Goal: Feedback & Contribution: Submit feedback/report problem

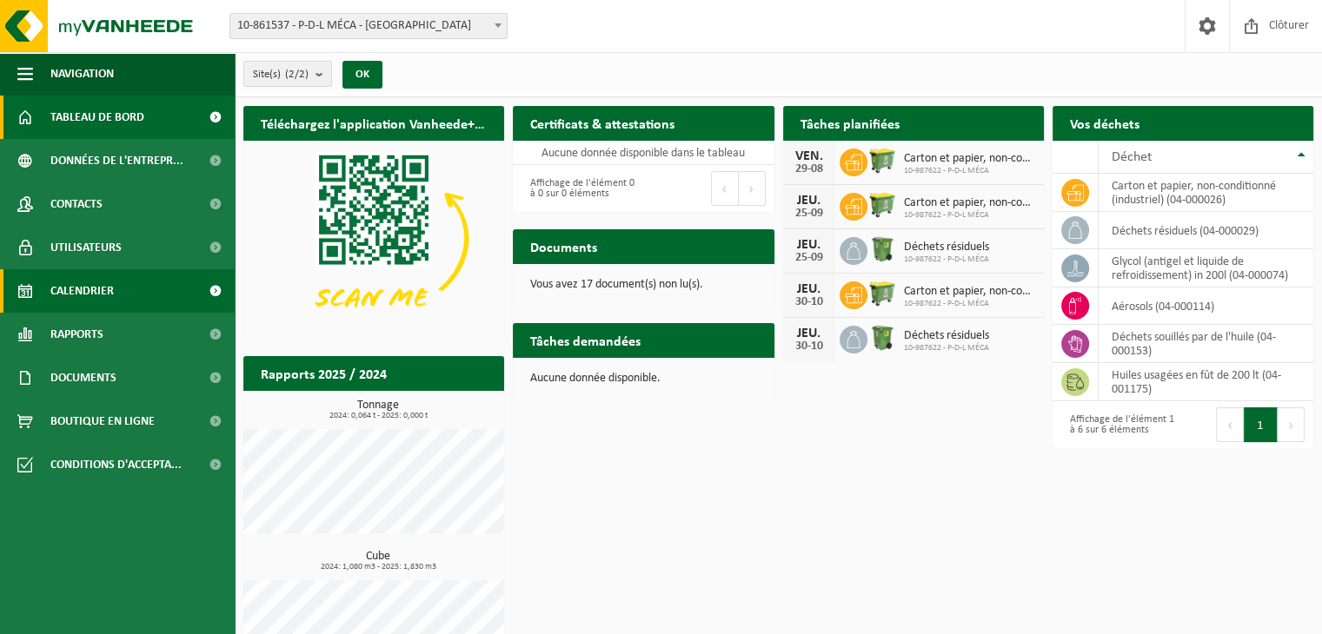
click at [109, 296] on span "Calendrier" at bounding box center [81, 290] width 63 height 43
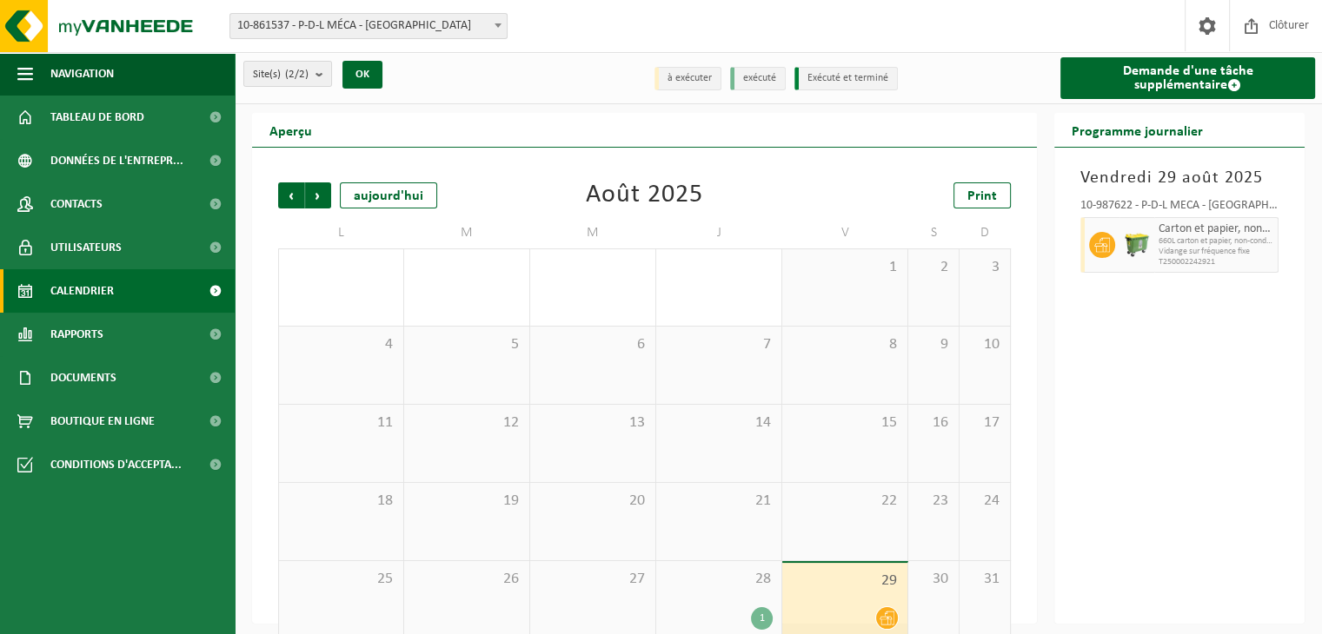
scroll to position [24, 0]
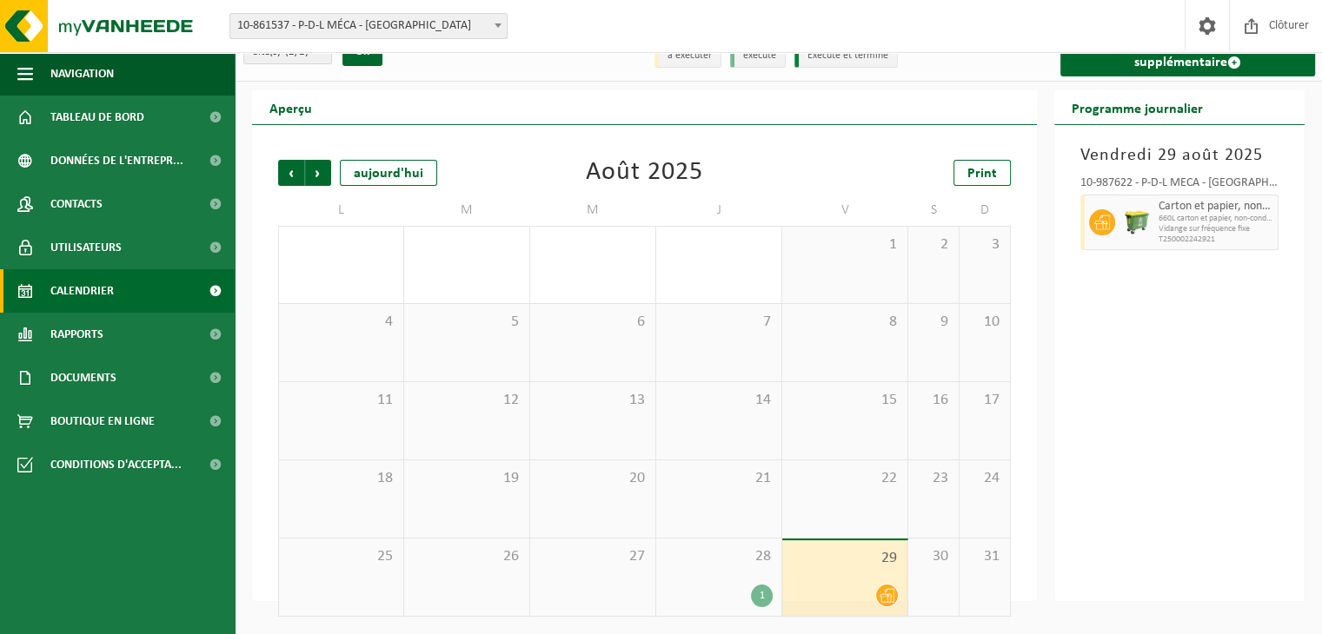
click at [745, 573] on div "28 1" at bounding box center [718, 577] width 125 height 77
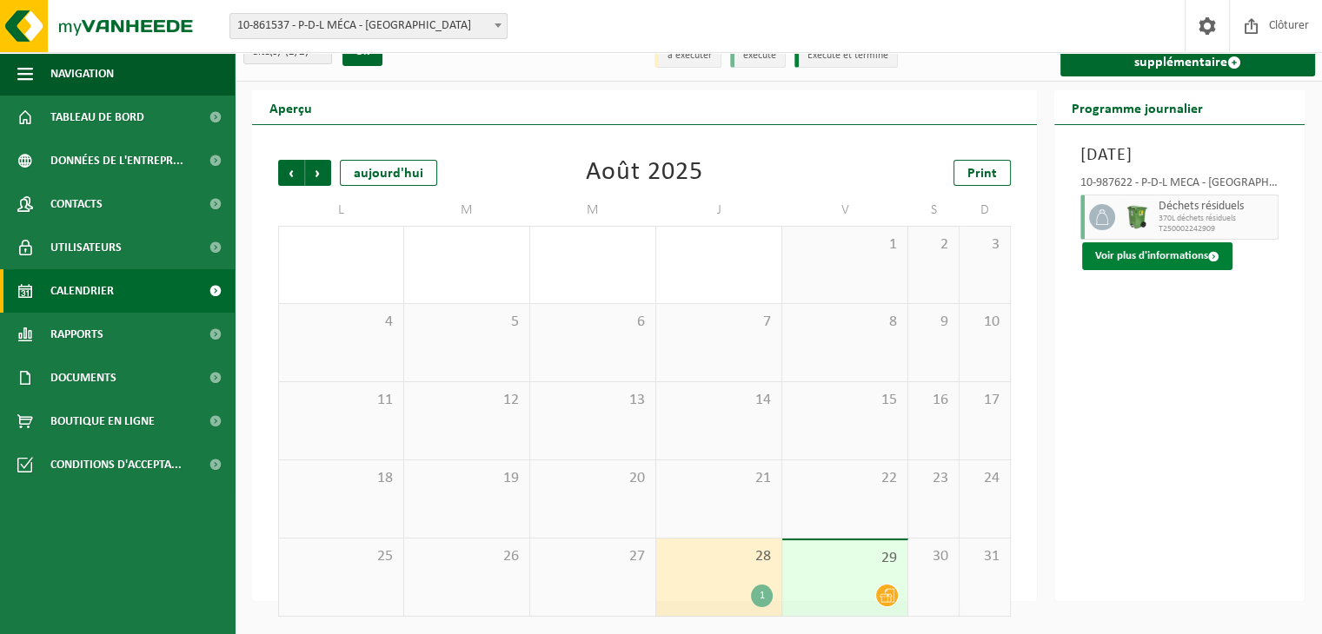
click at [1163, 256] on button "Voir plus d'informations" at bounding box center [1157, 256] width 150 height 28
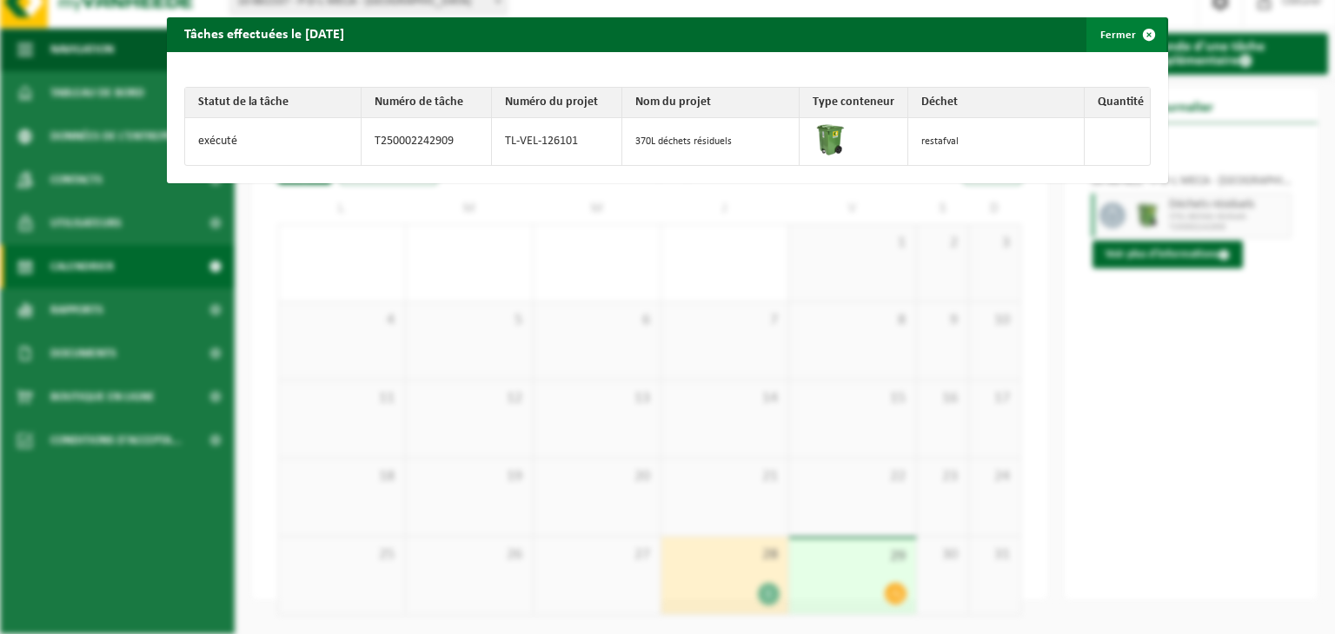
click at [1135, 37] on span "button" at bounding box center [1149, 34] width 35 height 35
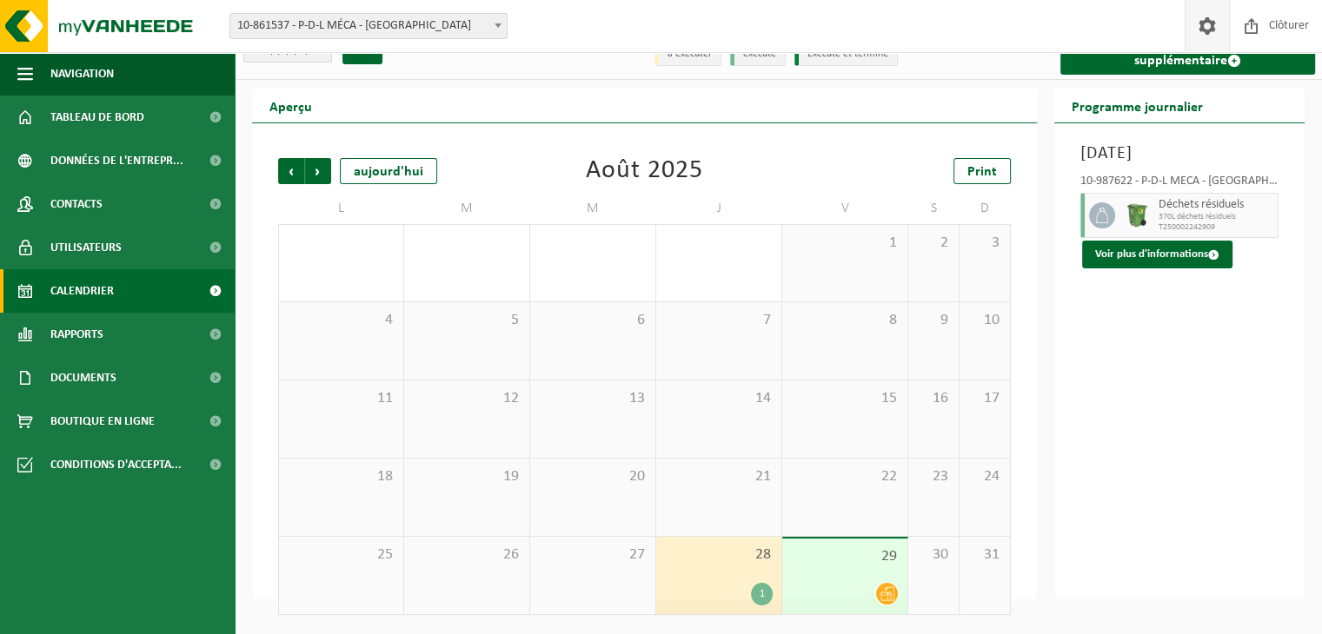
click at [1203, 13] on span at bounding box center [1207, 25] width 26 height 51
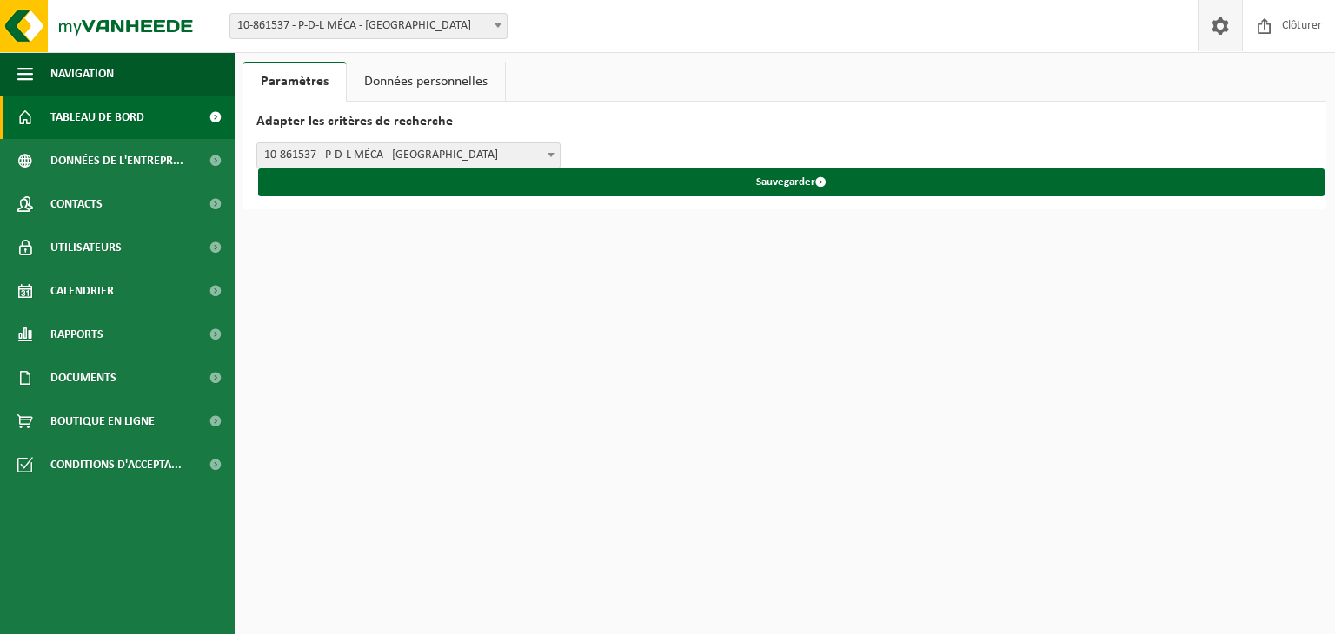
click at [145, 119] on link "Tableau de bord" at bounding box center [117, 117] width 235 height 43
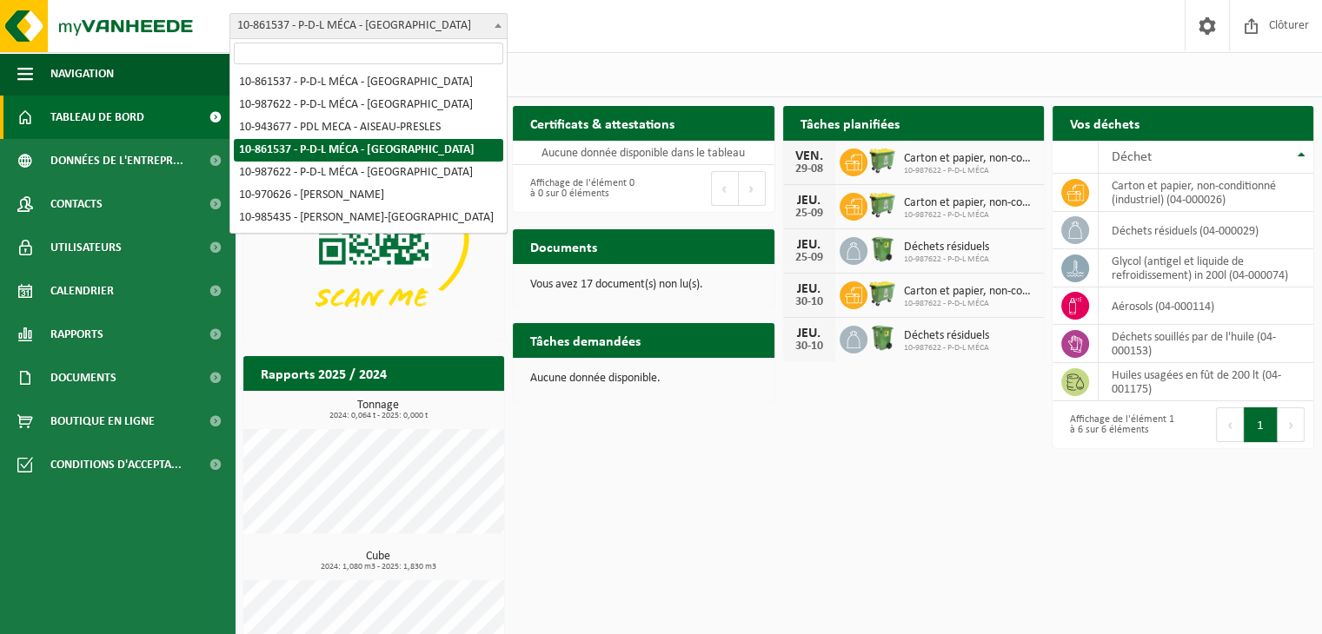
click at [342, 19] on span "10-861537 - P-D-L MÉCA - [GEOGRAPHIC_DATA]" at bounding box center [368, 26] width 276 height 24
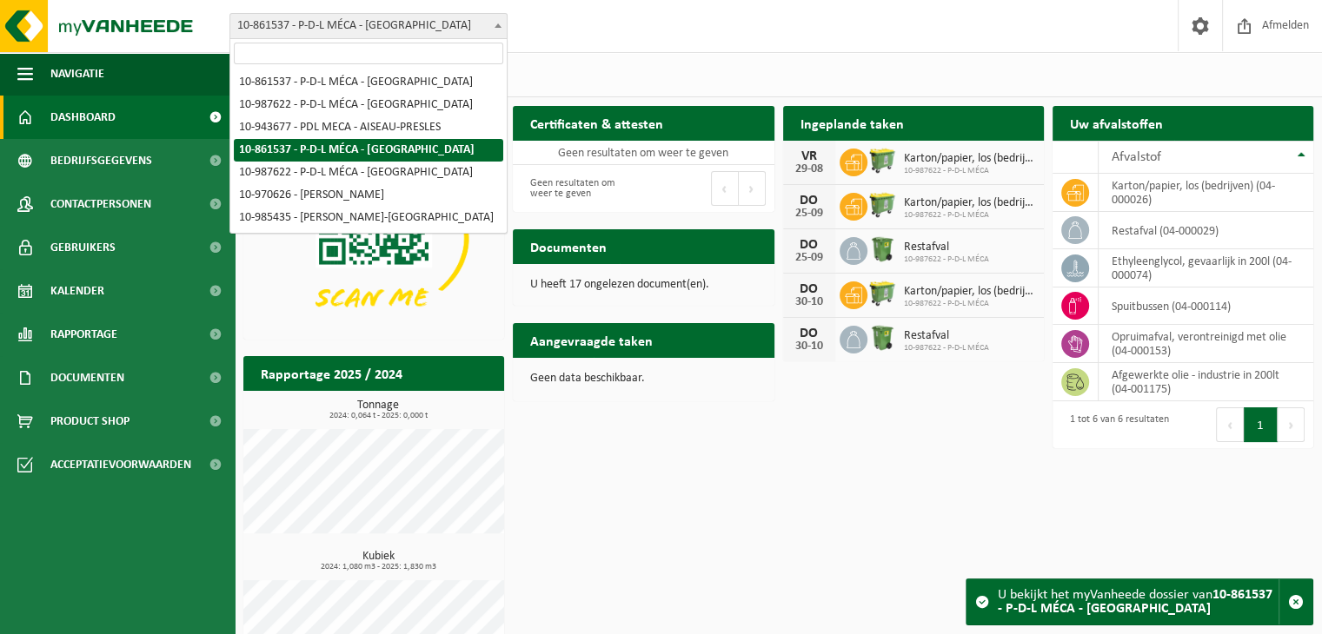
drag, startPoint x: 0, startPoint y: 0, endPoint x: 433, endPoint y: 25, distance: 433.5
click at [433, 25] on span "10-861537 - P-D-L MÉCA - [GEOGRAPHIC_DATA]" at bounding box center [368, 26] width 276 height 24
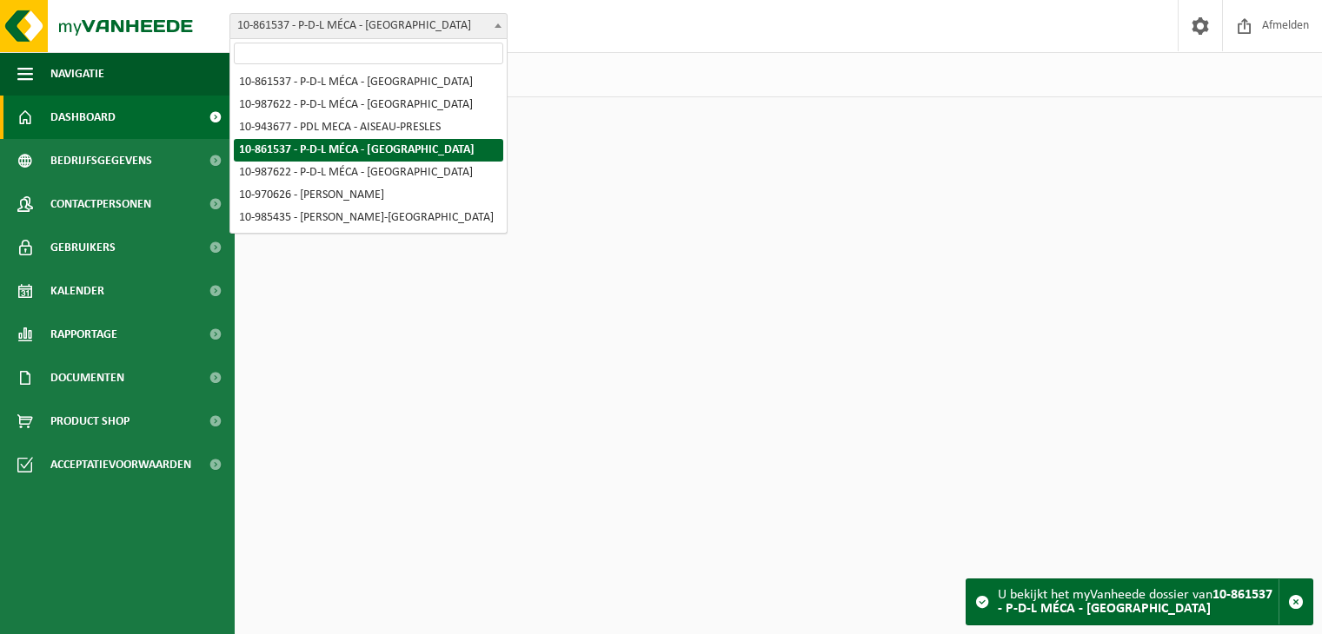
click at [418, 23] on span "10-861537 - P-D-L MÉCA - [GEOGRAPHIC_DATA]" at bounding box center [368, 26] width 276 height 24
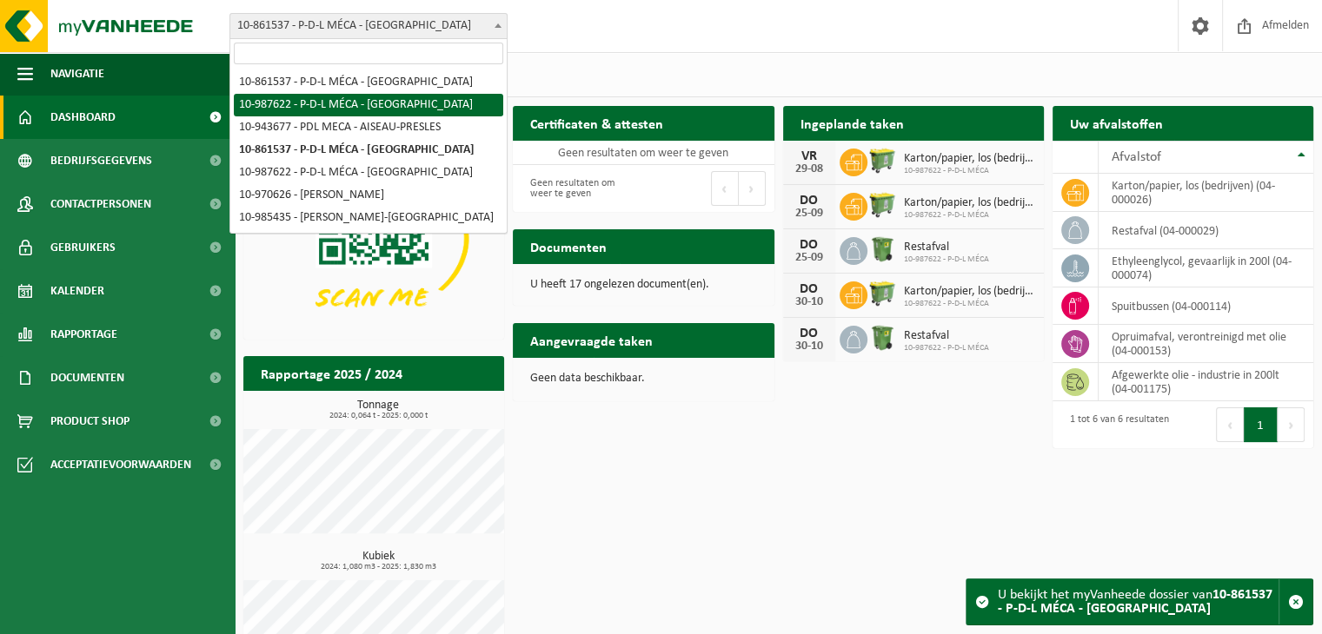
select select "167279"
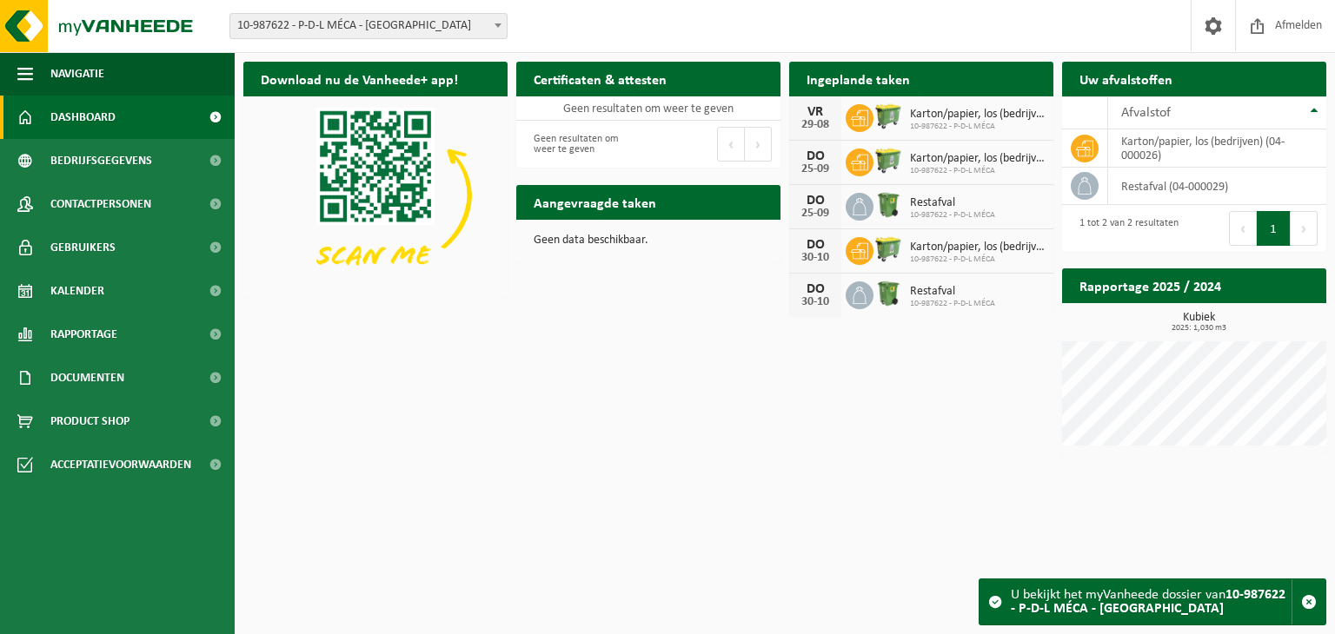
click at [453, 22] on span "10-987622 - P-D-L MÉCA - [GEOGRAPHIC_DATA]" at bounding box center [368, 26] width 276 height 24
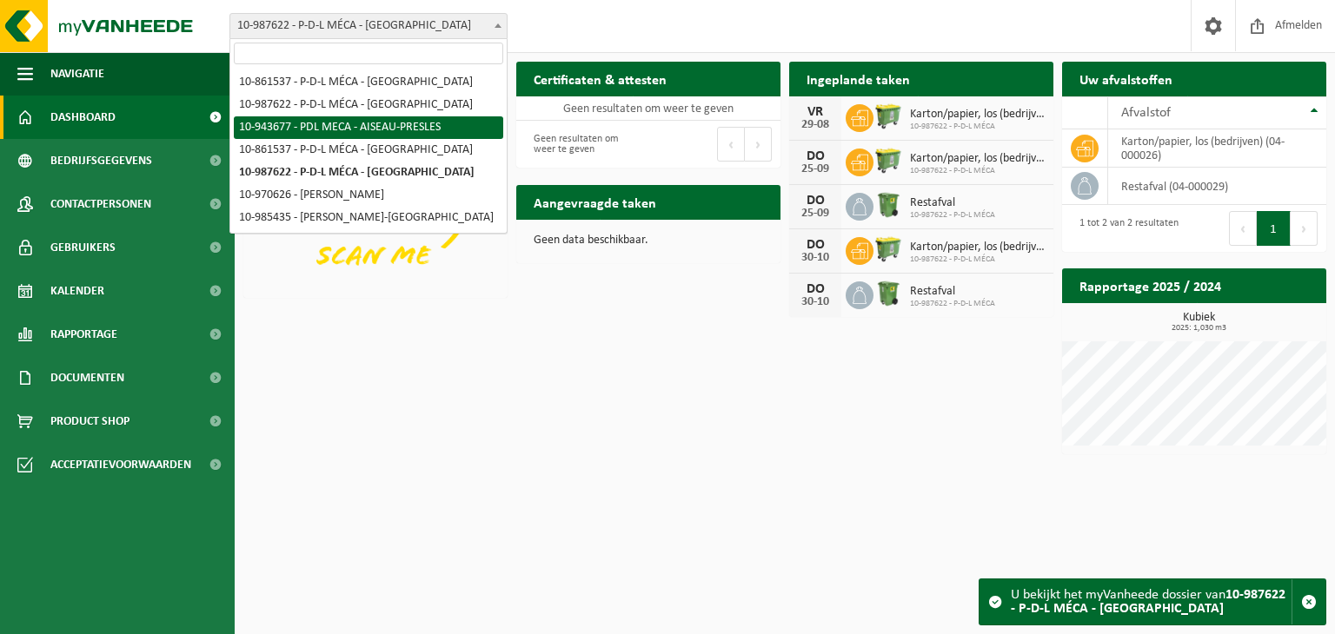
select select "140404"
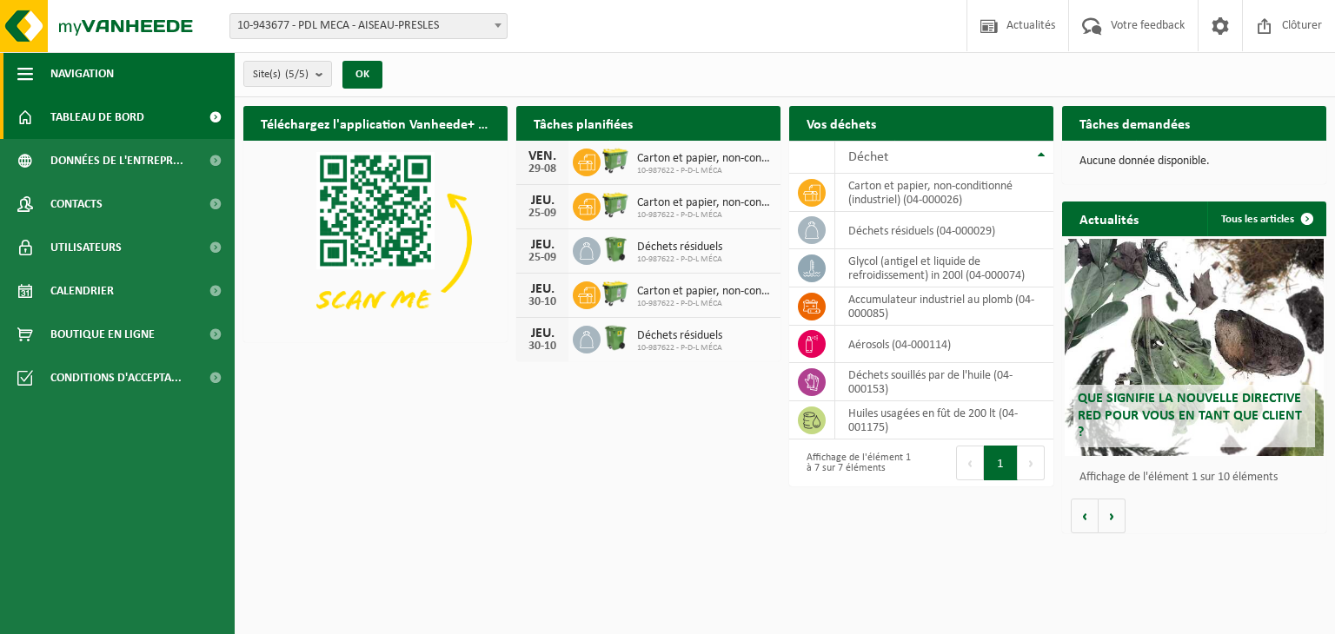
click at [19, 81] on span "button" at bounding box center [25, 73] width 16 height 43
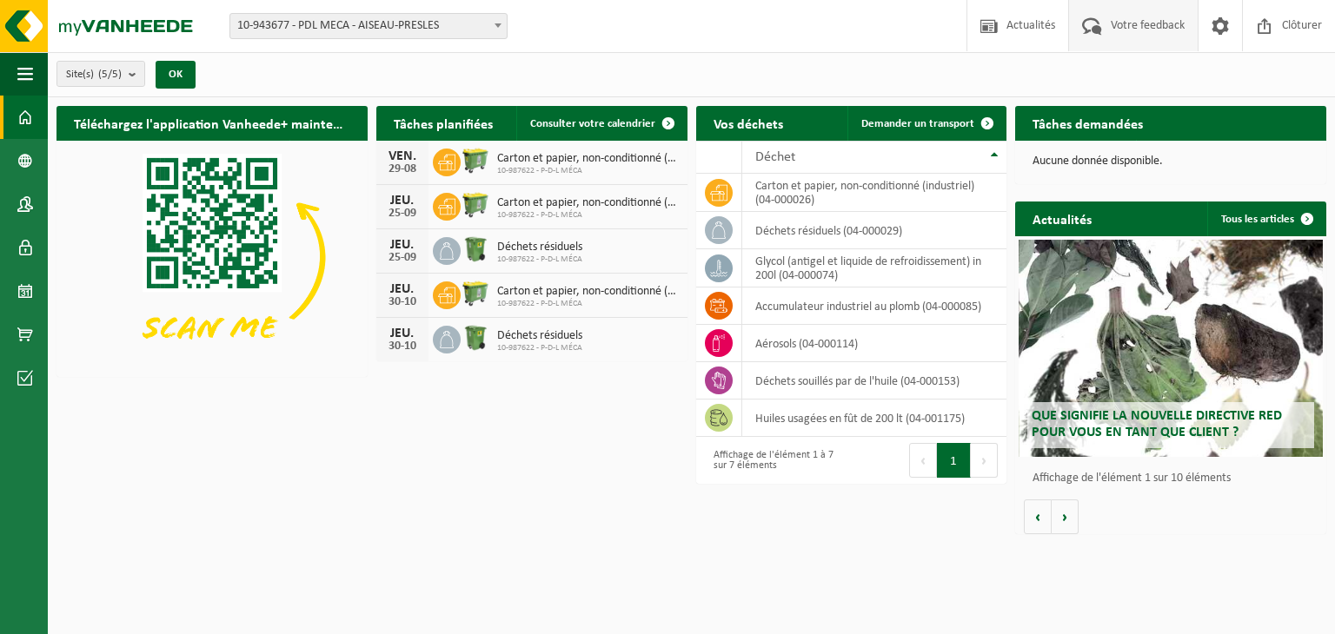
click at [1126, 42] on span "Votre feedback" at bounding box center [1147, 25] width 83 height 51
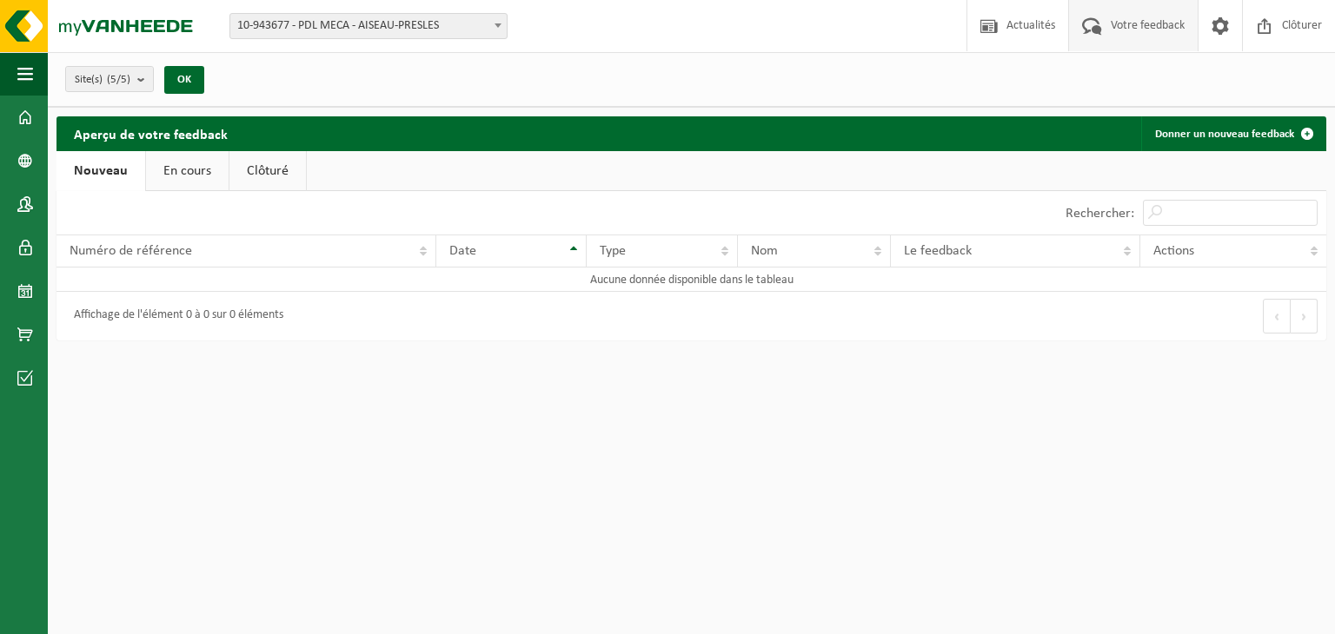
click at [183, 171] on link "En cours" at bounding box center [187, 171] width 83 height 40
click at [265, 178] on link "Clôturé" at bounding box center [266, 171] width 76 height 40
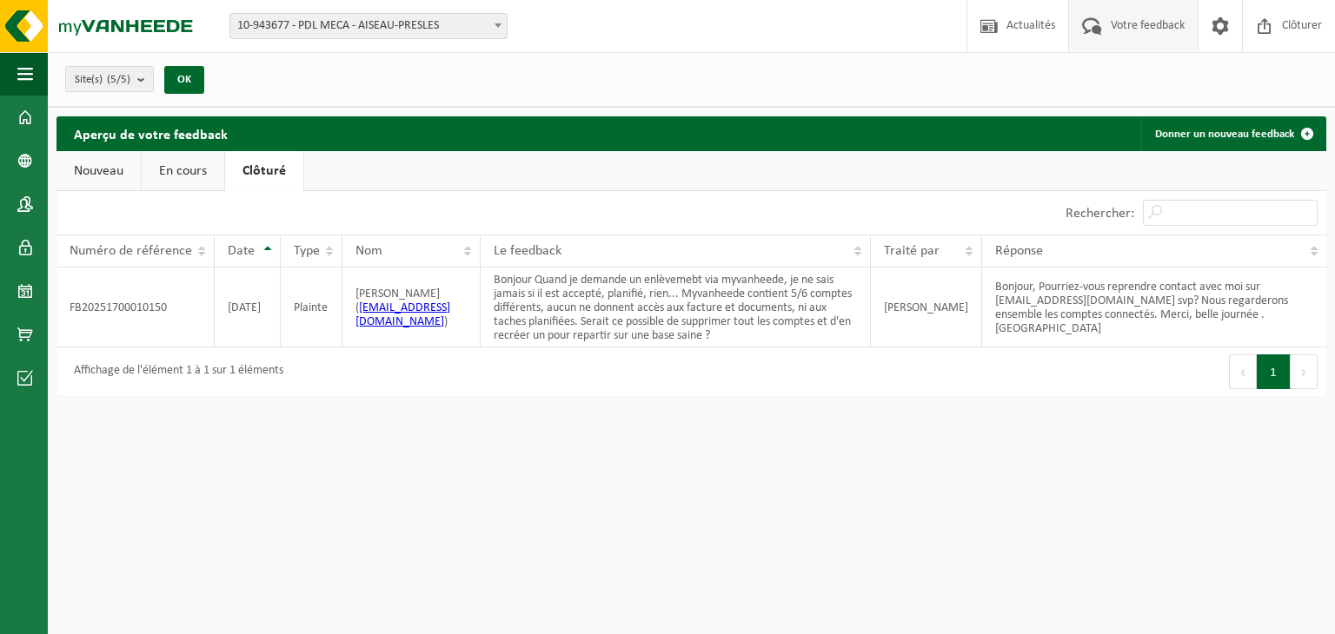
click at [99, 176] on link "Nouveau" at bounding box center [98, 171] width 84 height 40
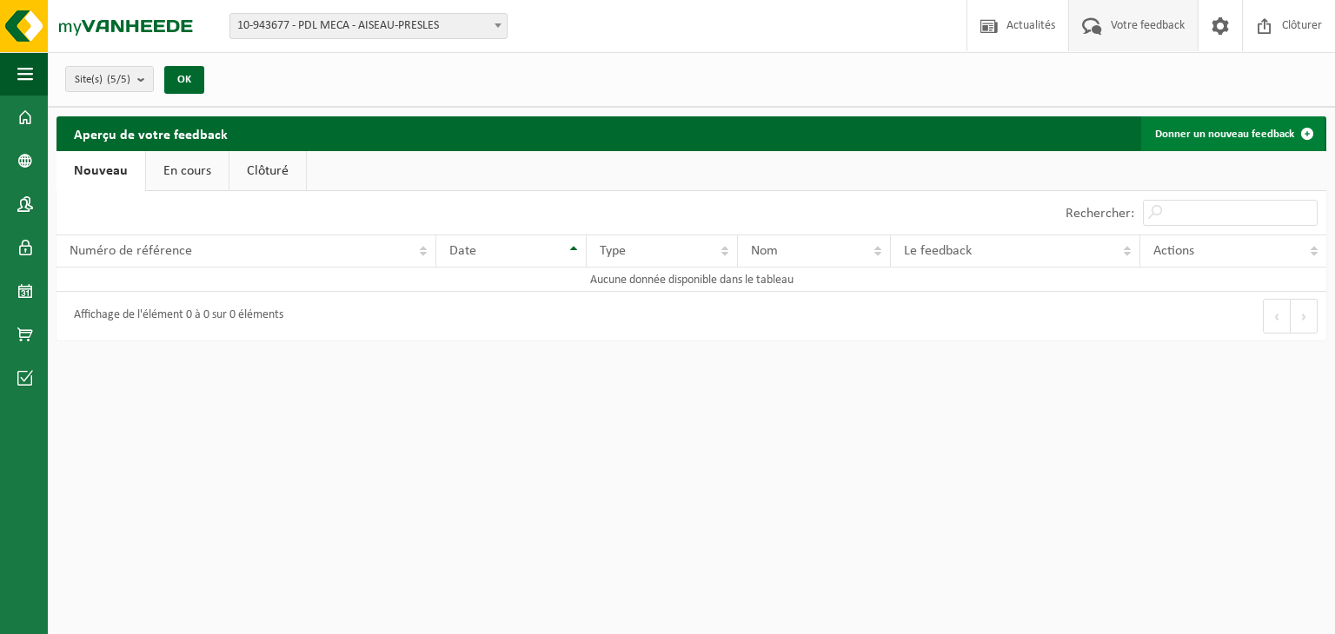
click at [1196, 134] on link "Donner un nouveau feedback" at bounding box center [1232, 133] width 183 height 35
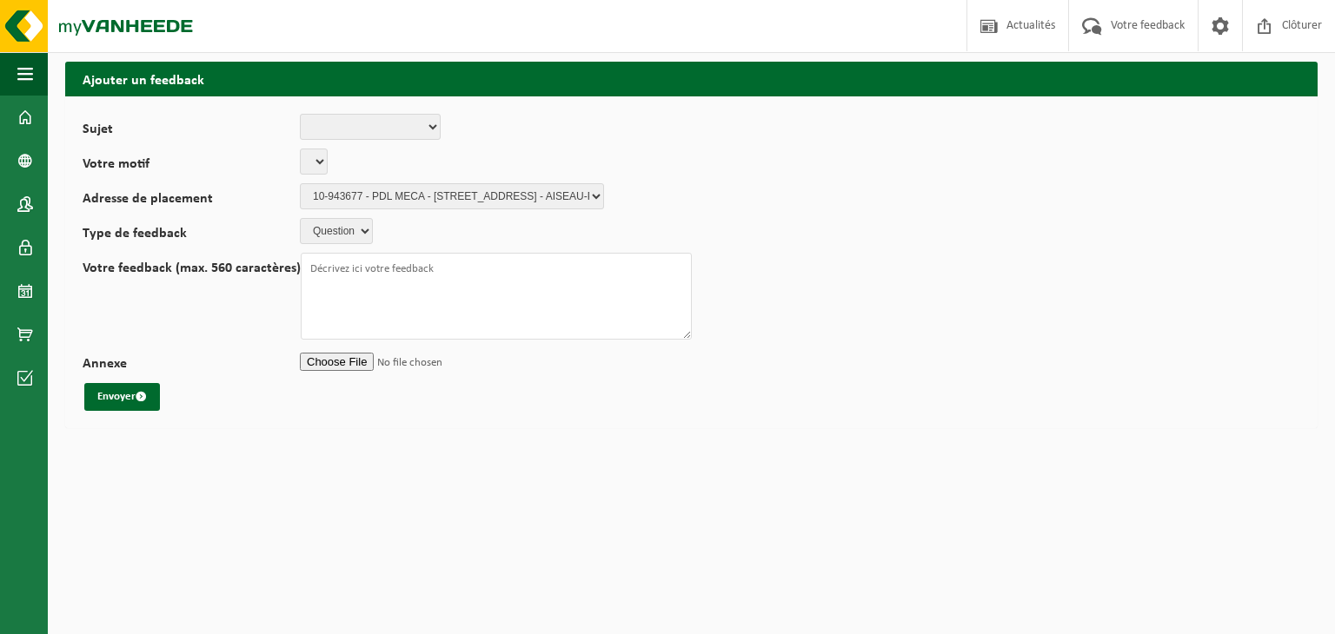
select select
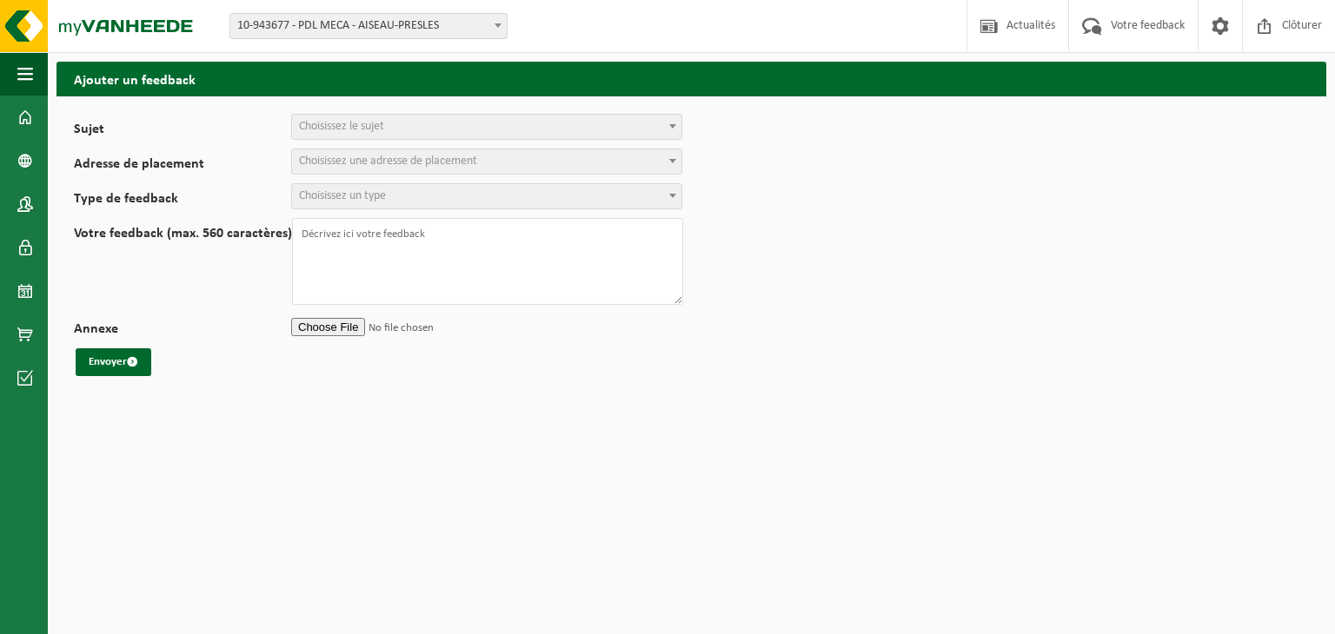
click at [399, 129] on span "Choisissez le sujet" at bounding box center [486, 127] width 389 height 24
click at [371, 306] on form "Sujet Planification Administration myVanheede Vente Qualité Signaler des dommag…" at bounding box center [691, 245] width 1235 height 262
click at [343, 131] on span "Choisissez le sujet" at bounding box center [341, 126] width 85 height 13
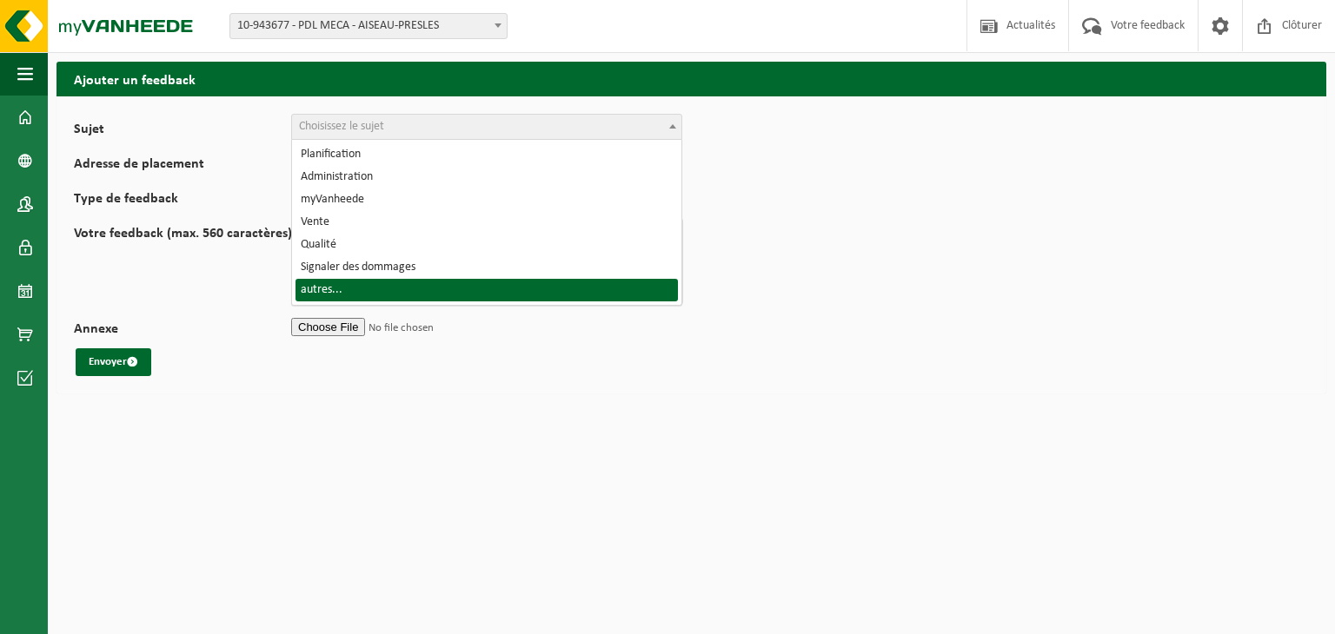
select select "32"
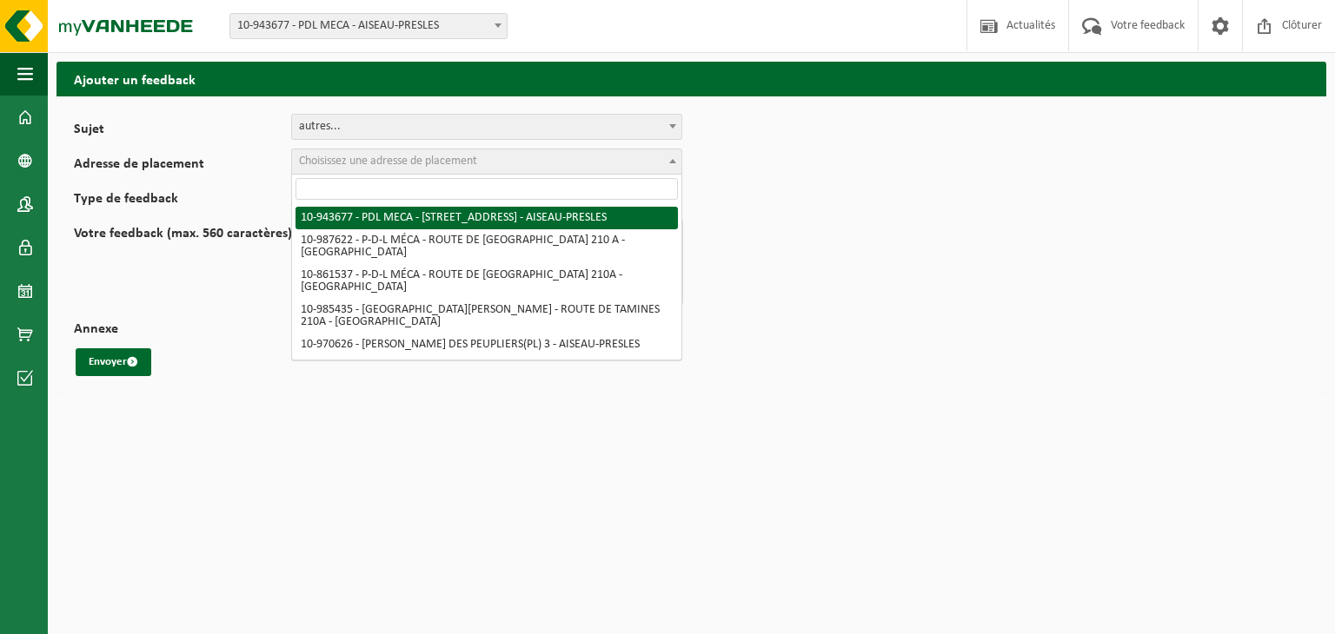
click at [342, 163] on span "Choisissez une adresse de placement" at bounding box center [388, 161] width 178 height 13
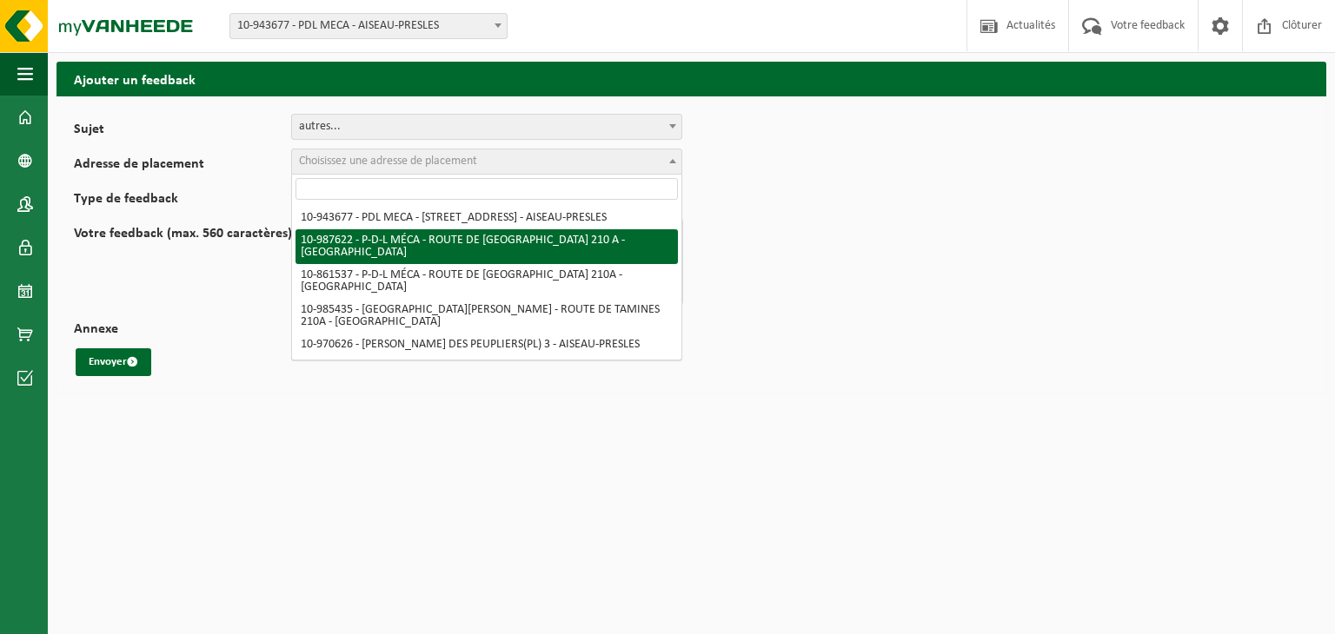
select select "167279"
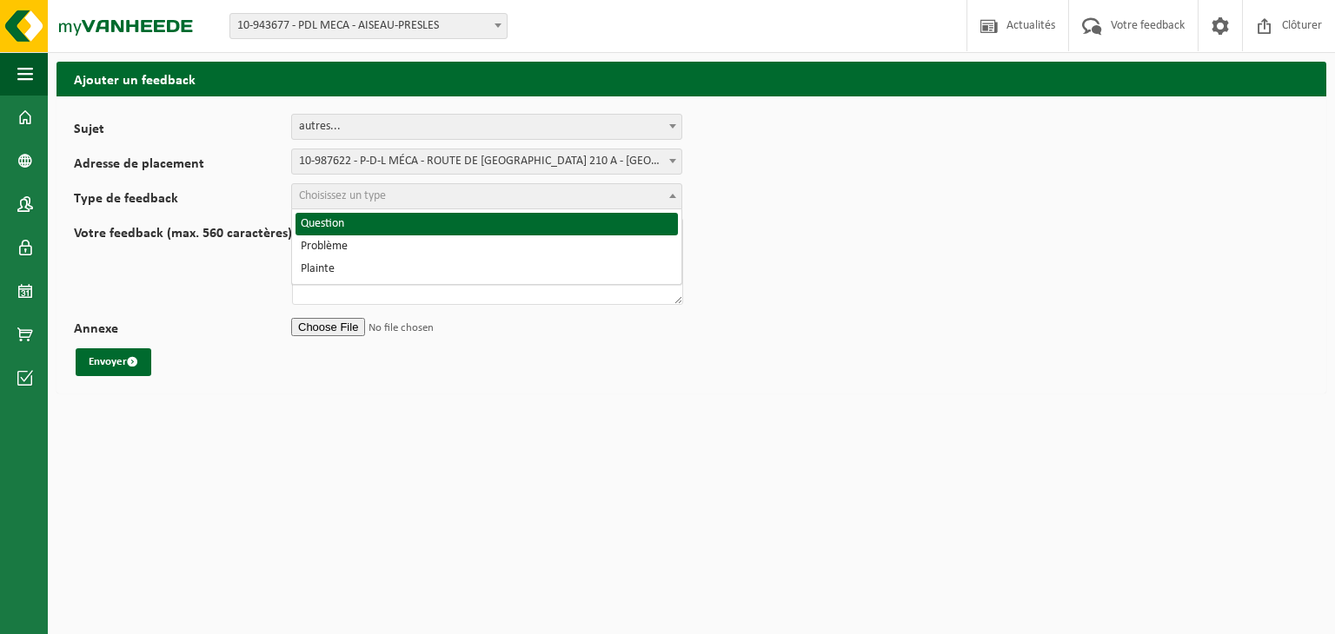
click at [484, 199] on span "Choisissez un type" at bounding box center [486, 196] width 389 height 24
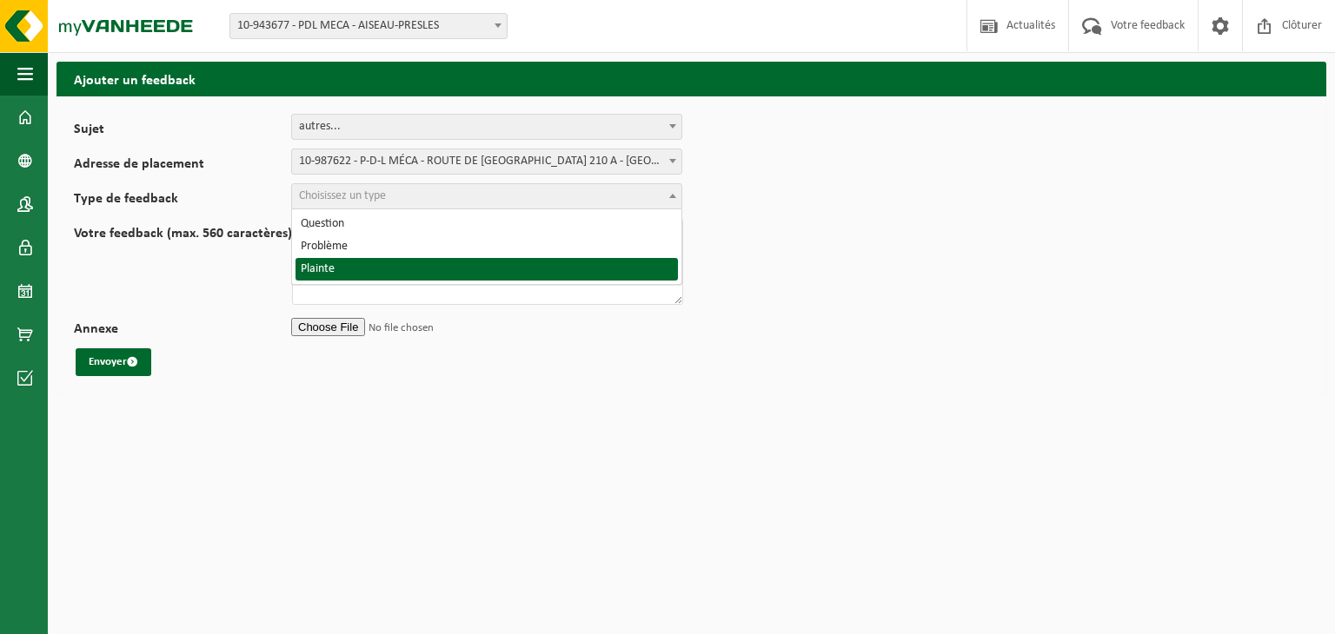
select select "COM"
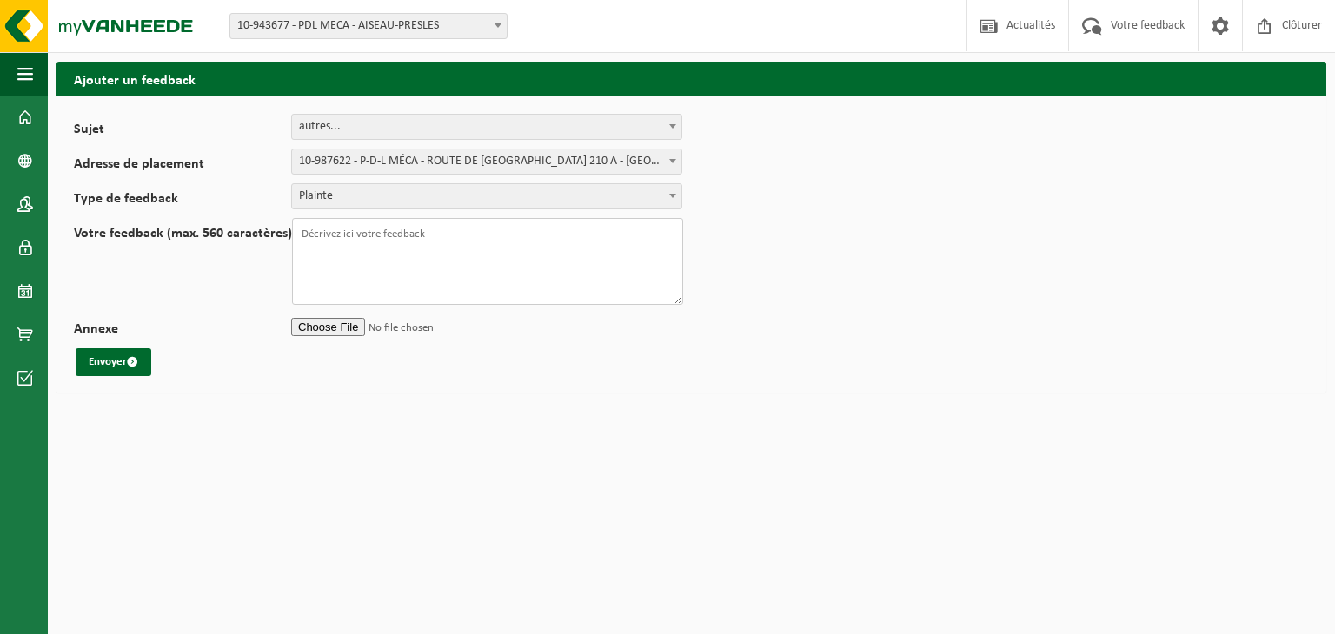
click at [372, 261] on textarea "Votre feedback (max. 560 caractères)" at bounding box center [487, 261] width 391 height 87
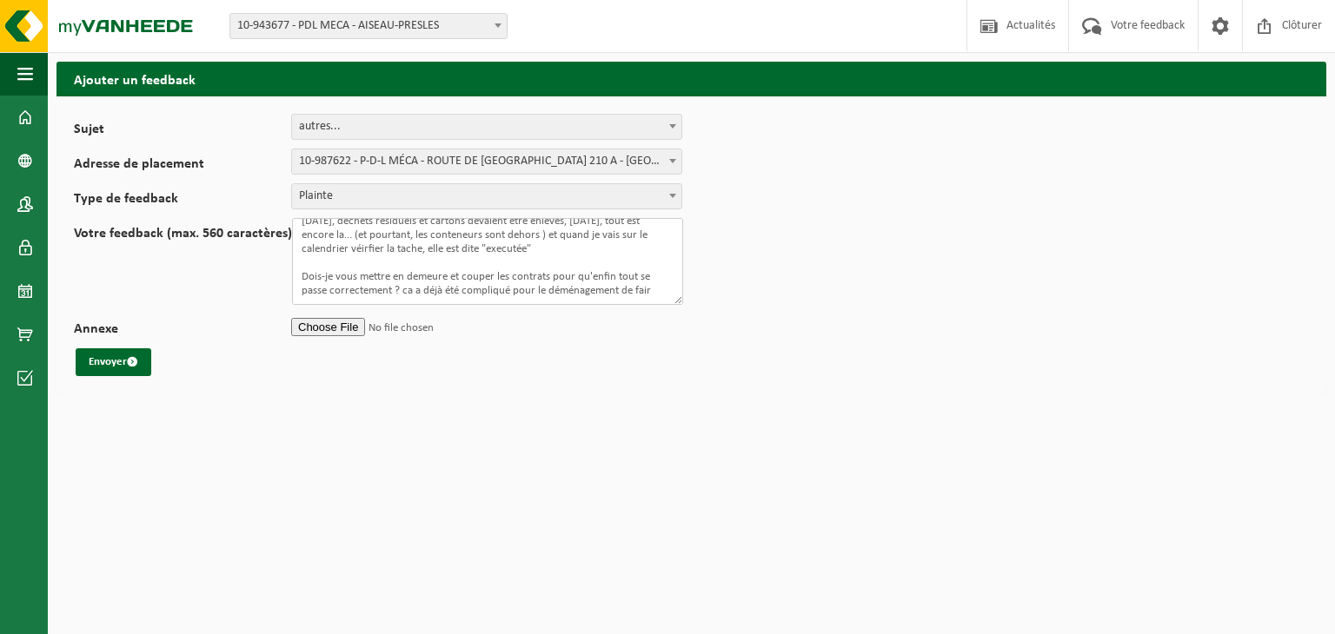
scroll to position [63, 0]
click at [457, 278] on textarea "Bonjour j'ai demandé pluseiurs enlèvements : personne n'est venu J'ai des enlev…" at bounding box center [487, 261] width 391 height 87
click at [440, 294] on textarea "Bonjour j'ai demandé pluseiurs enlèvements : personne n'est venu J'ai des enlev…" at bounding box center [487, 261] width 391 height 87
type textarea "Bonjour j'ai demandé pluseiurs enlèvements : personne n'est venu J'ai des enlev…"
click at [347, 320] on input "Annexe" at bounding box center [486, 327] width 391 height 26
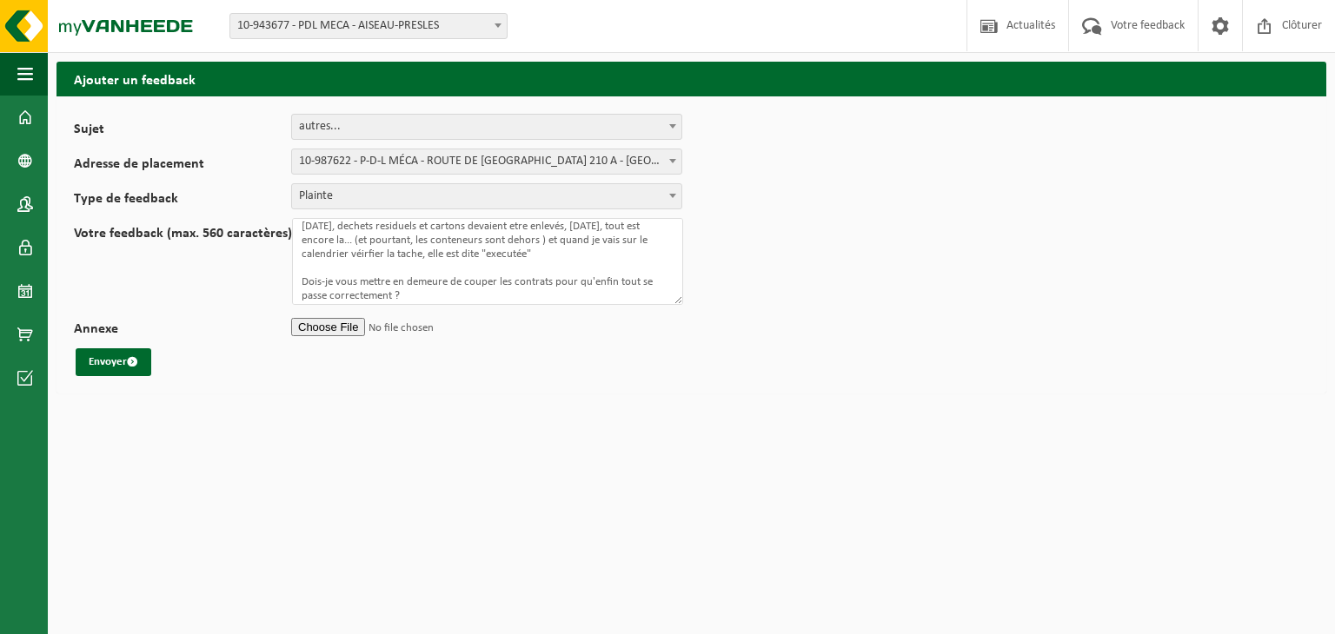
click at [343, 328] on input "Annexe" at bounding box center [486, 327] width 391 height 26
type input "C:\fakepath\WhatsApp Image 2025-08-29 at 10.52.16.jpeg"
click at [337, 331] on input "Annexe" at bounding box center [486, 327] width 391 height 26
click at [129, 363] on span "submit" at bounding box center [132, 361] width 11 height 11
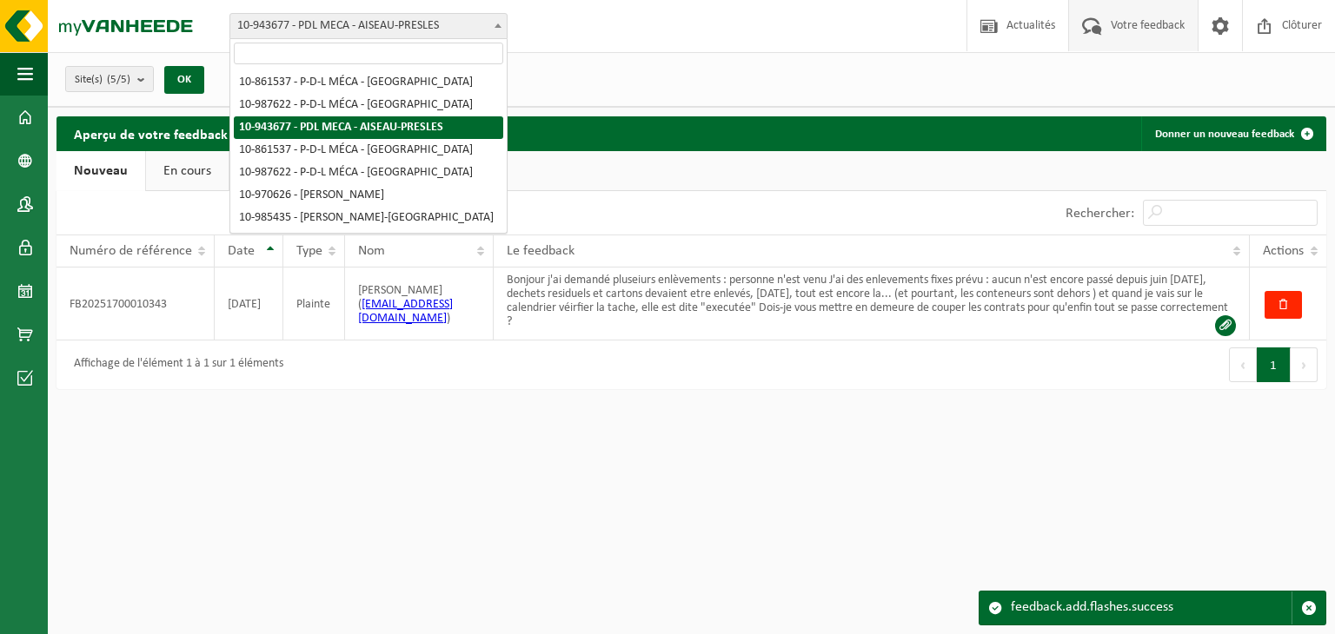
click at [289, 24] on span "10-943677 - PDL MECA - AISEAU-PRESLES" at bounding box center [368, 26] width 276 height 24
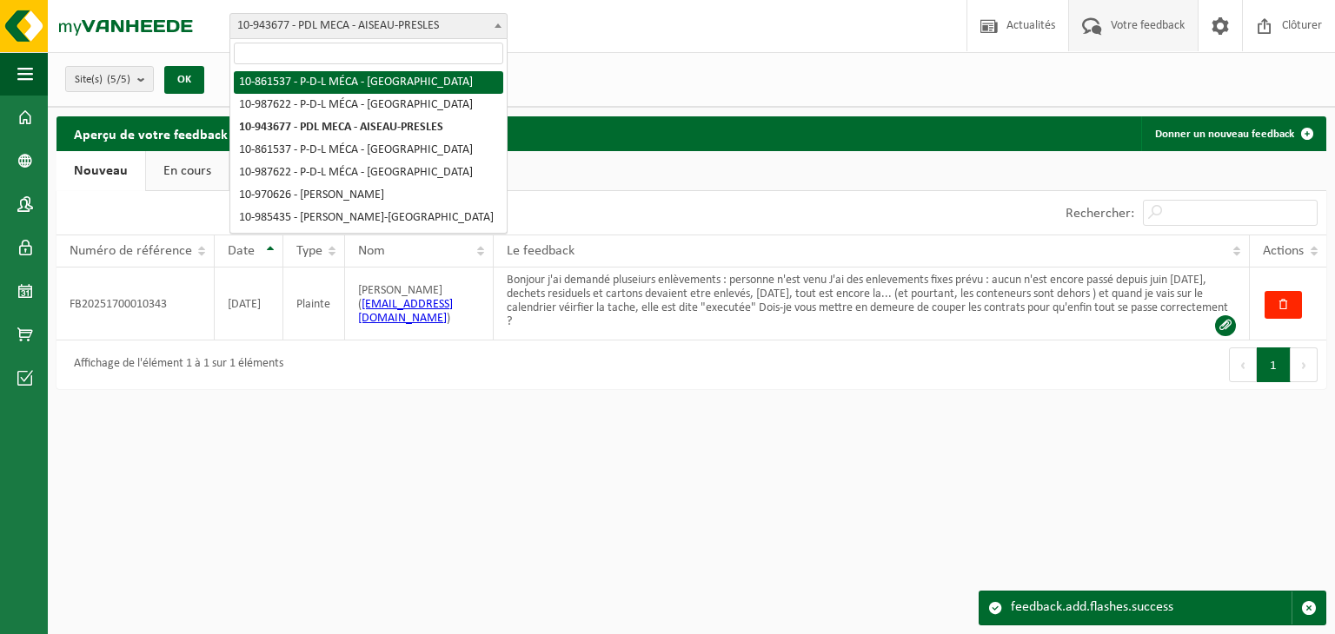
select select "100810"
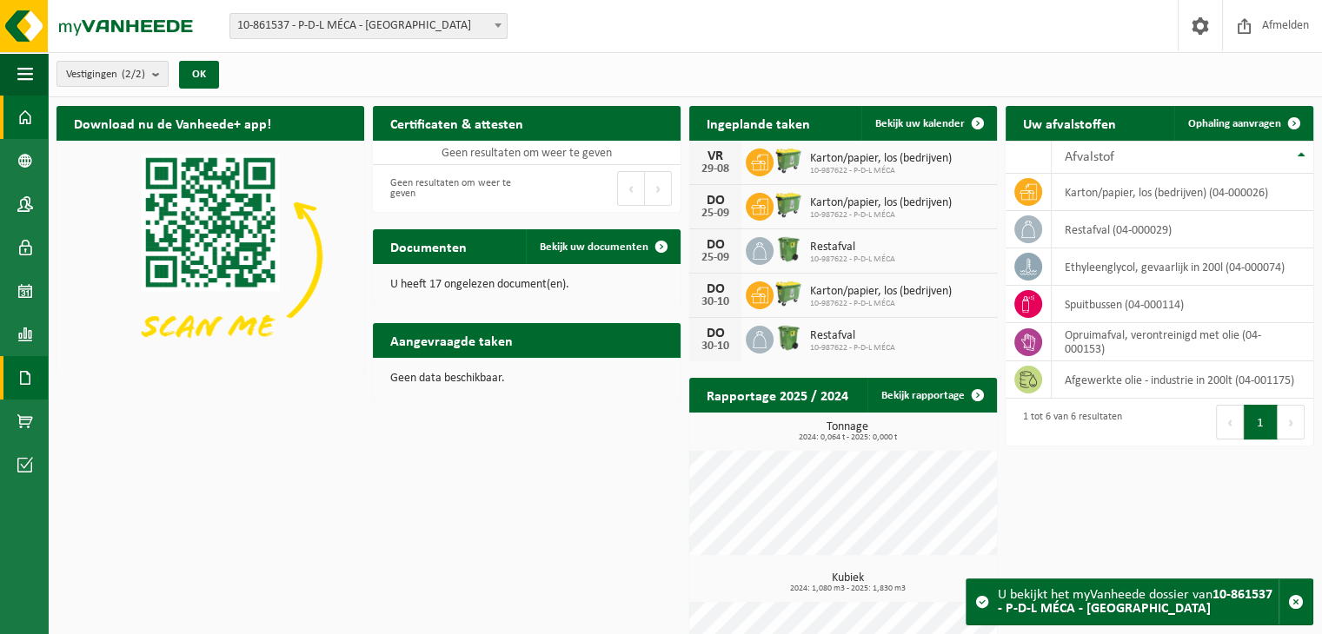
click at [20, 373] on span at bounding box center [25, 377] width 16 height 43
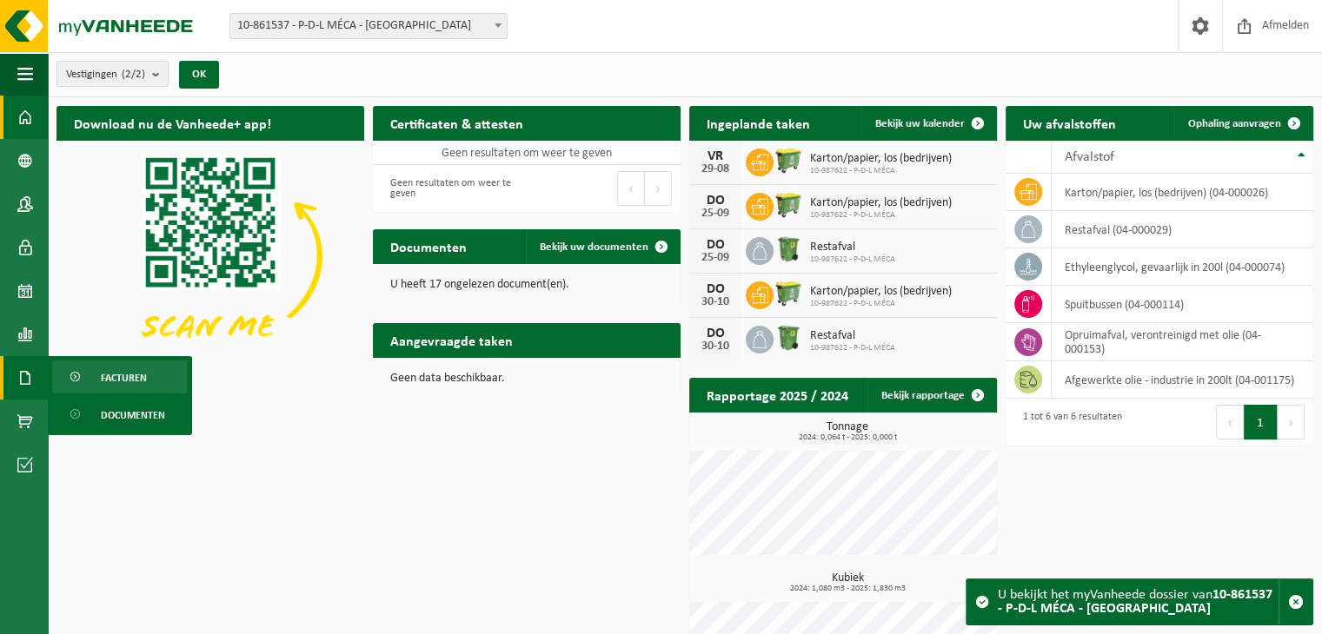
click at [116, 366] on span "Facturen" at bounding box center [124, 378] width 46 height 33
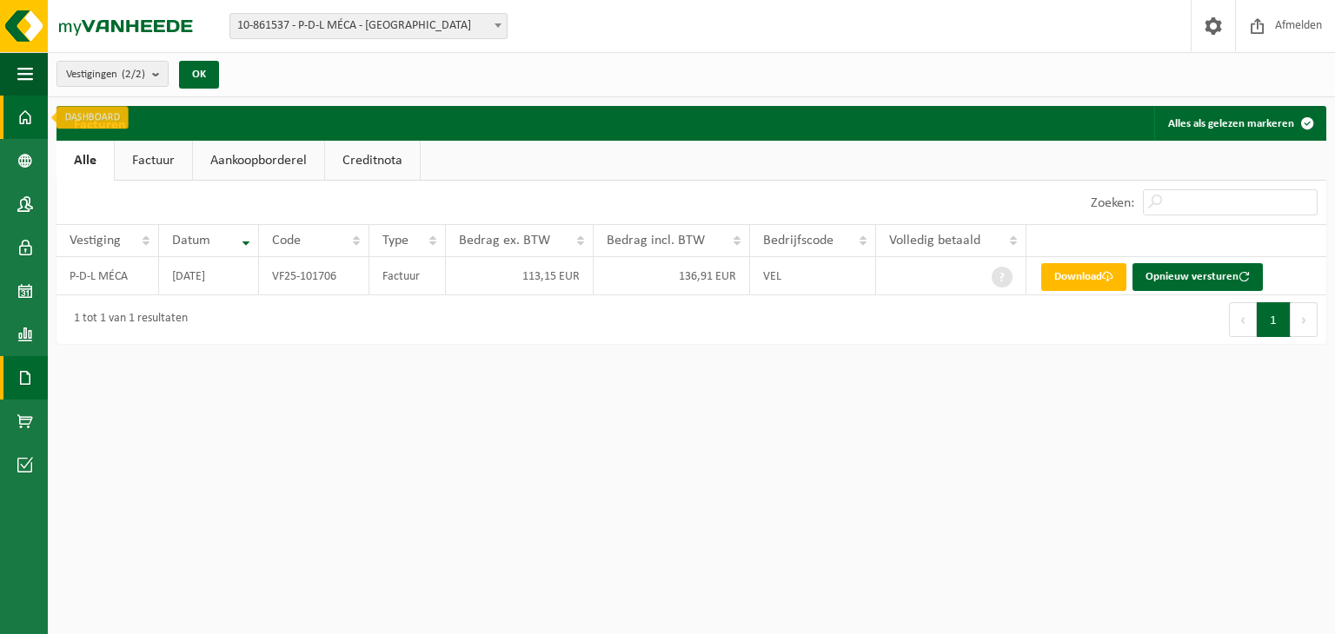
click at [15, 109] on link "Dashboard" at bounding box center [24, 117] width 48 height 43
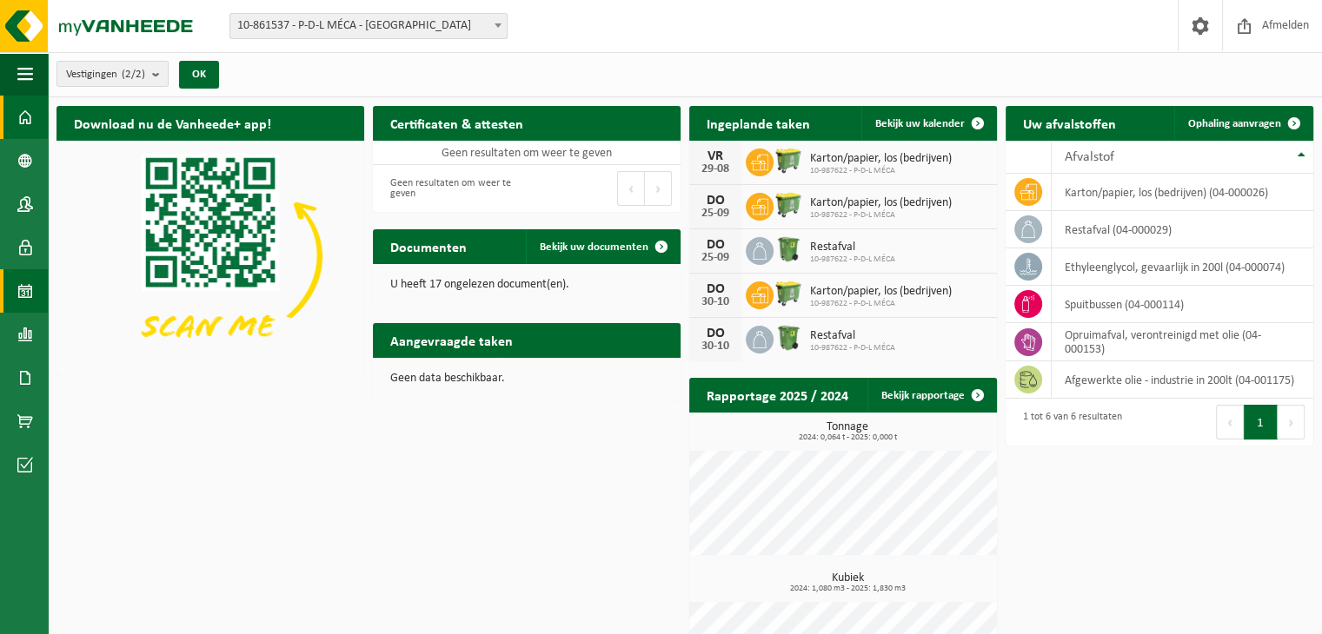
click at [24, 289] on span at bounding box center [25, 290] width 16 height 43
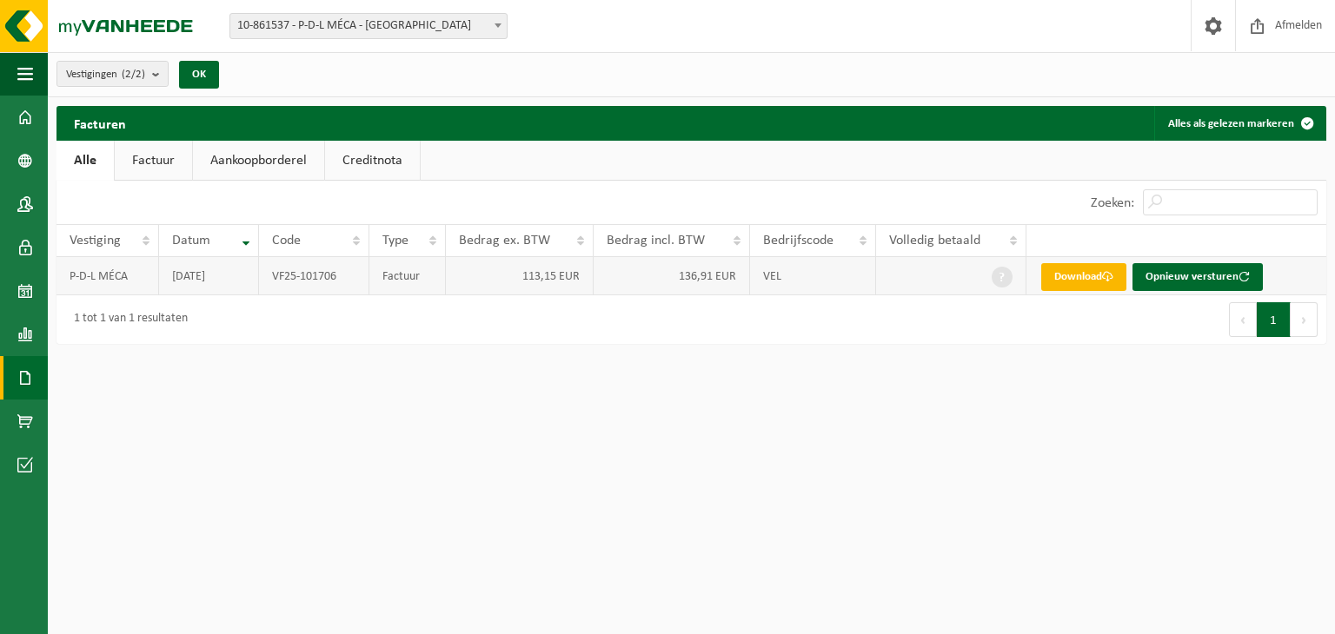
click at [1083, 276] on link "Download" at bounding box center [1083, 277] width 85 height 28
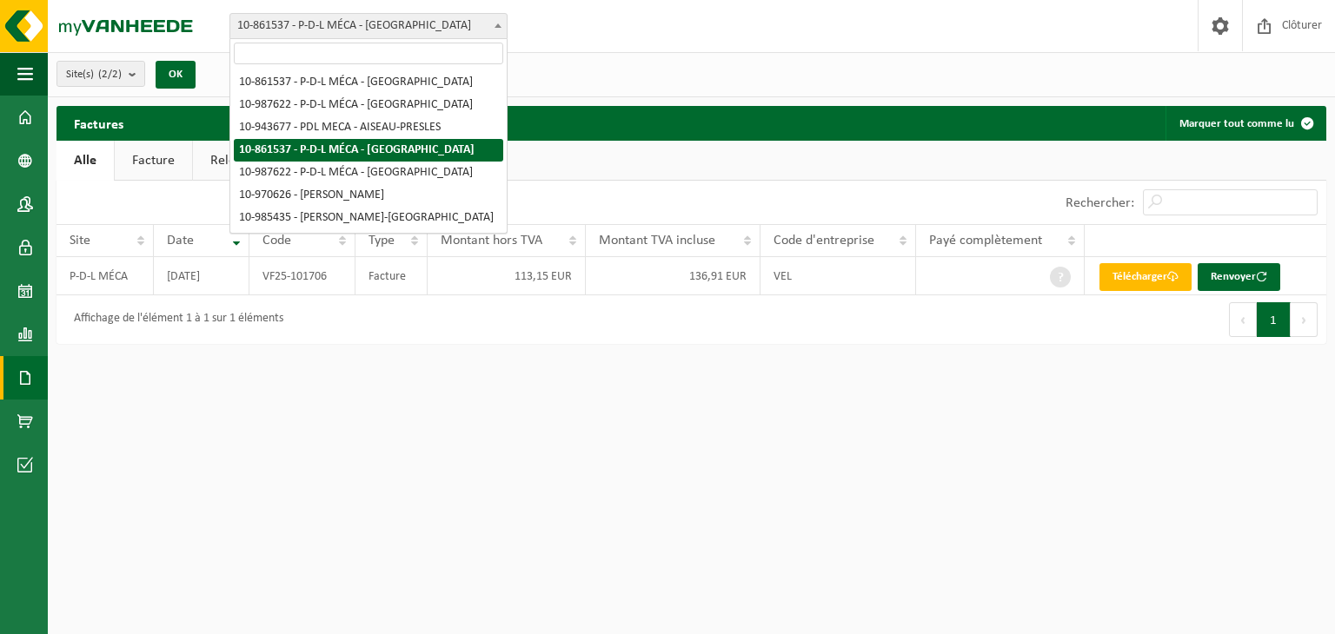
click at [408, 29] on span "10-861537 - P-D-L MÉCA - [GEOGRAPHIC_DATA]" at bounding box center [368, 26] width 276 height 24
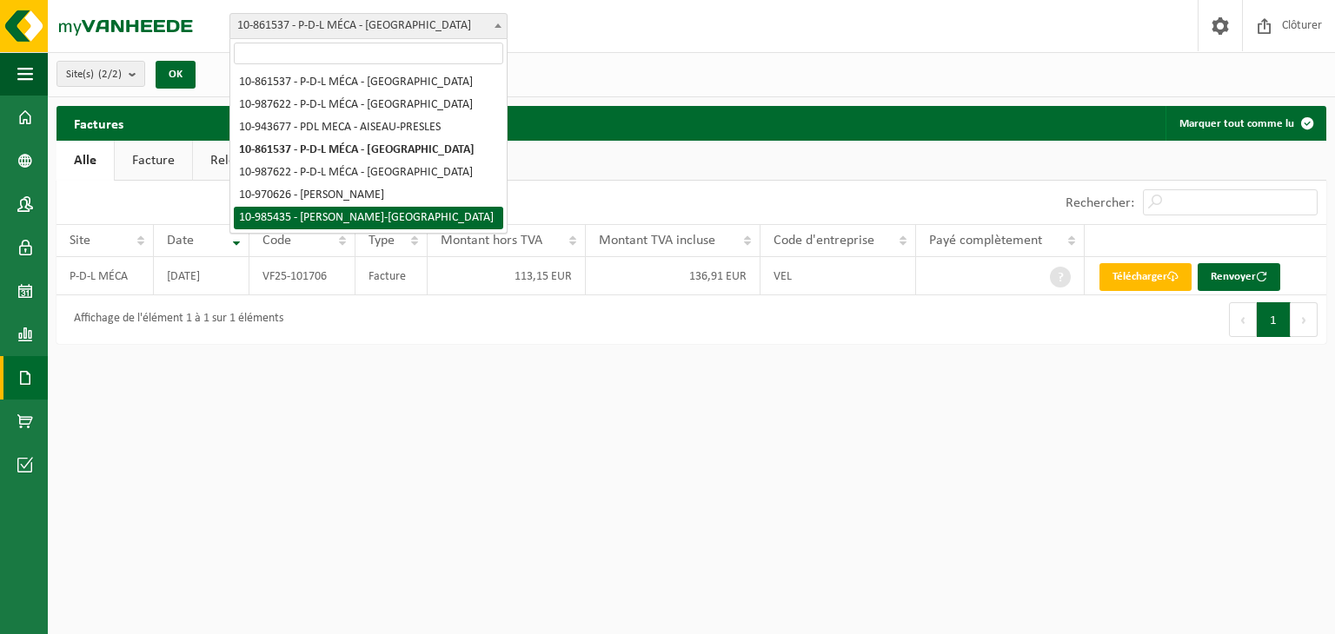
click at [504, 337] on div "Affichage de l'élément 1 à 1 sur 1 éléments" at bounding box center [373, 319] width 635 height 49
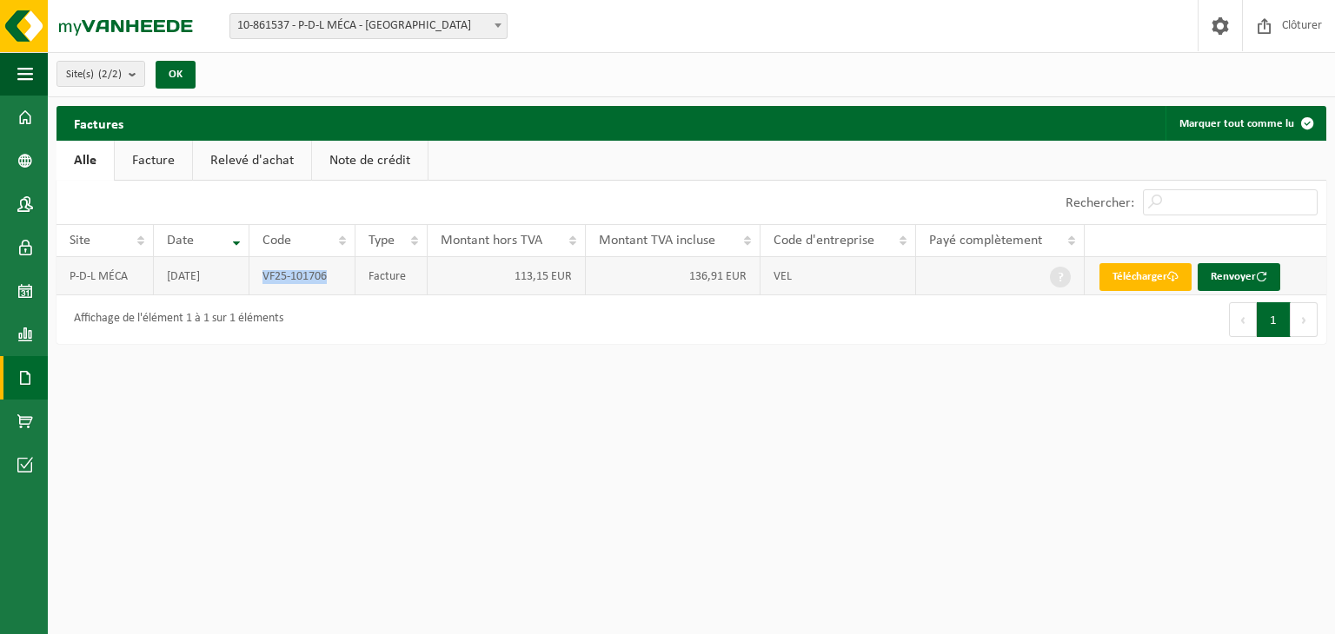
drag, startPoint x: 331, startPoint y: 271, endPoint x: 256, endPoint y: 285, distance: 76.9
click at [256, 285] on td "VF25-101706" at bounding box center [302, 276] width 106 height 38
copy td "VF25-101706"
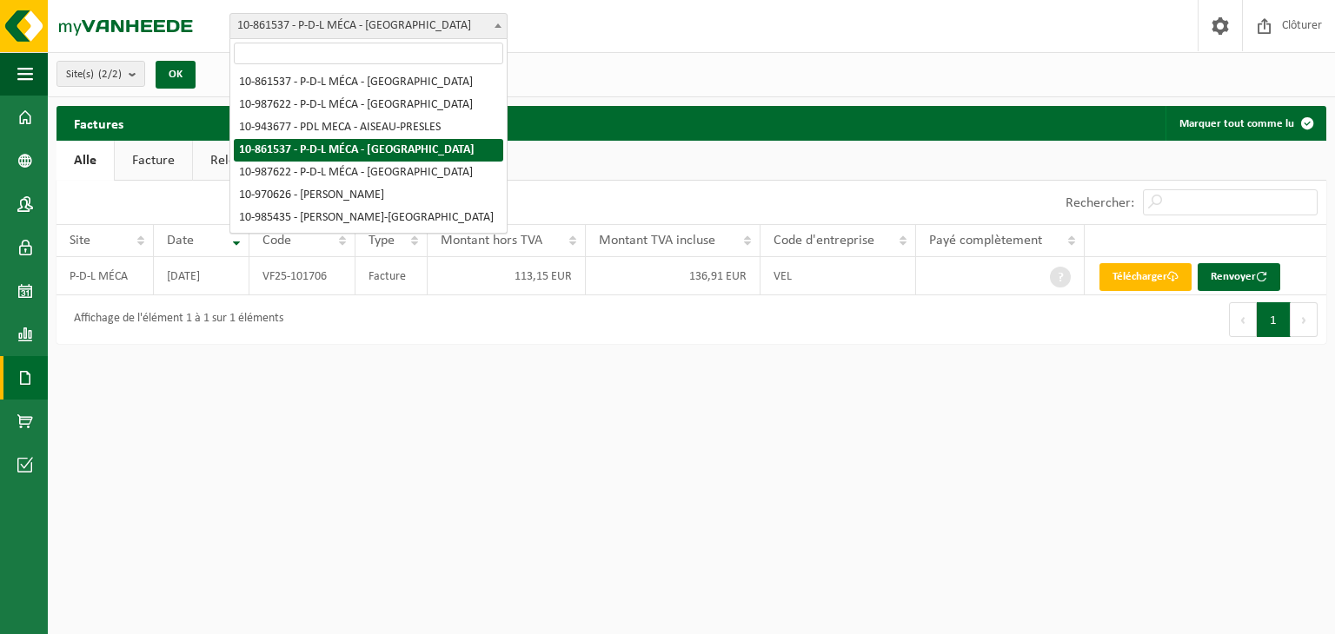
click at [389, 30] on span "10-861537 - P-D-L MÉCA - [GEOGRAPHIC_DATA]" at bounding box center [368, 26] width 276 height 24
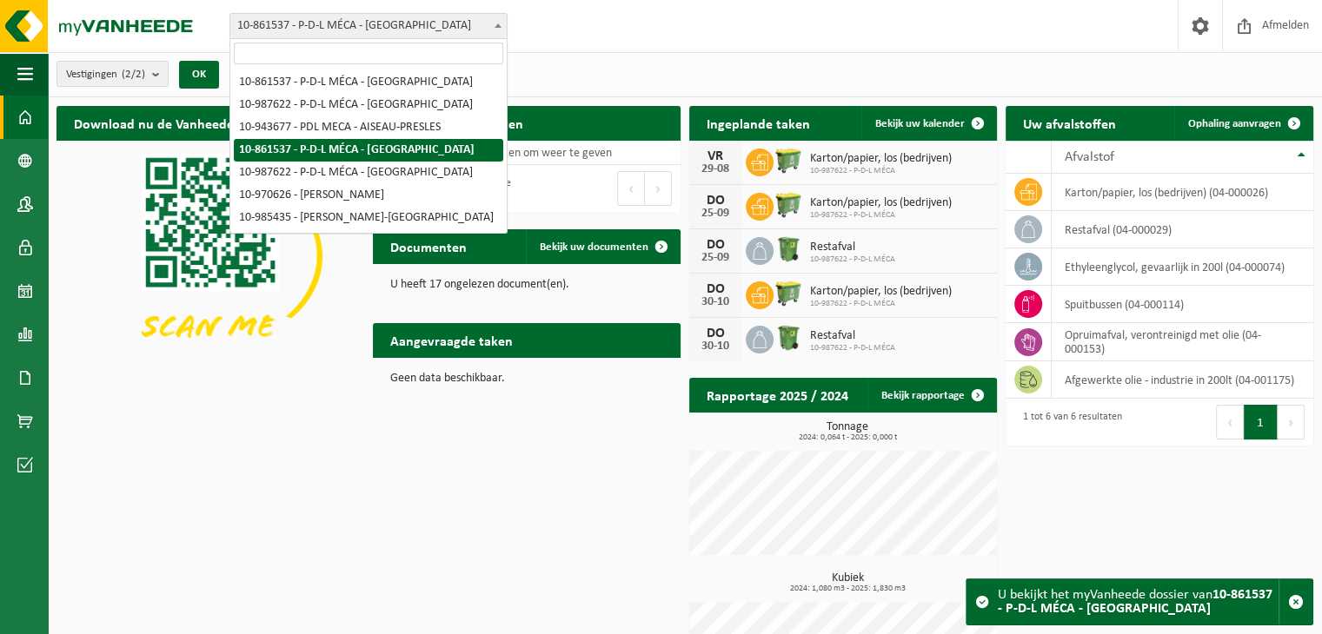
click at [413, 25] on span "10-861537 - P-D-L MÉCA - [GEOGRAPHIC_DATA]" at bounding box center [368, 26] width 276 height 24
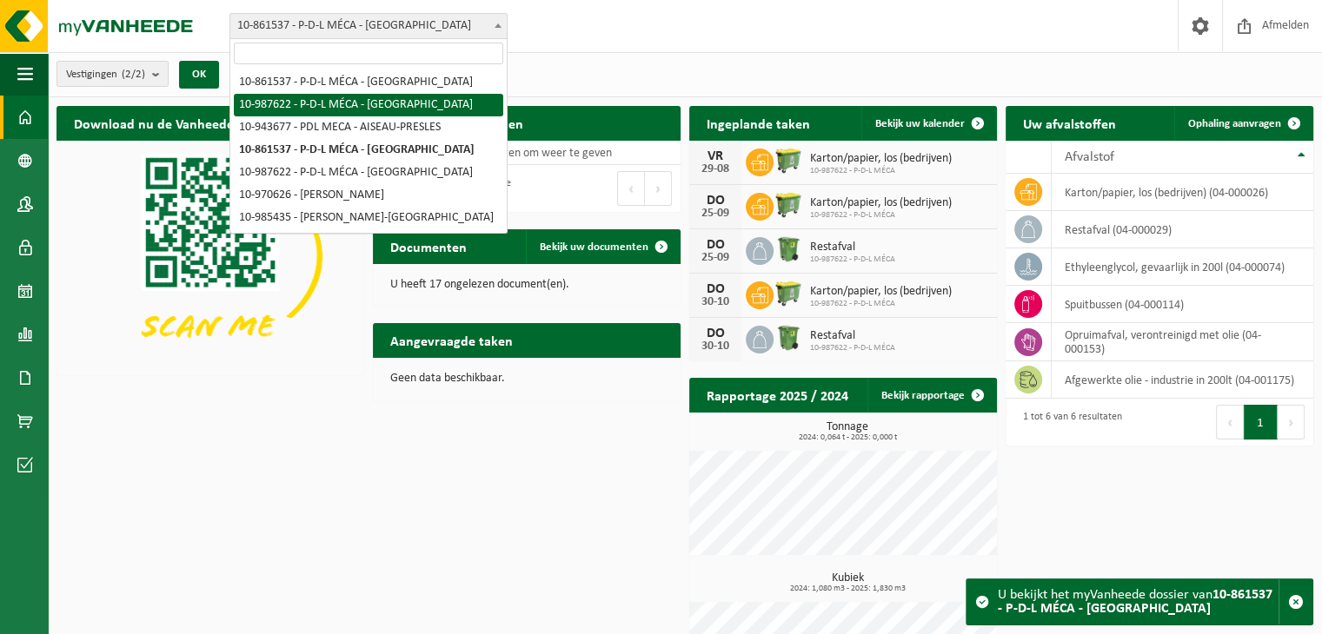
select select "167279"
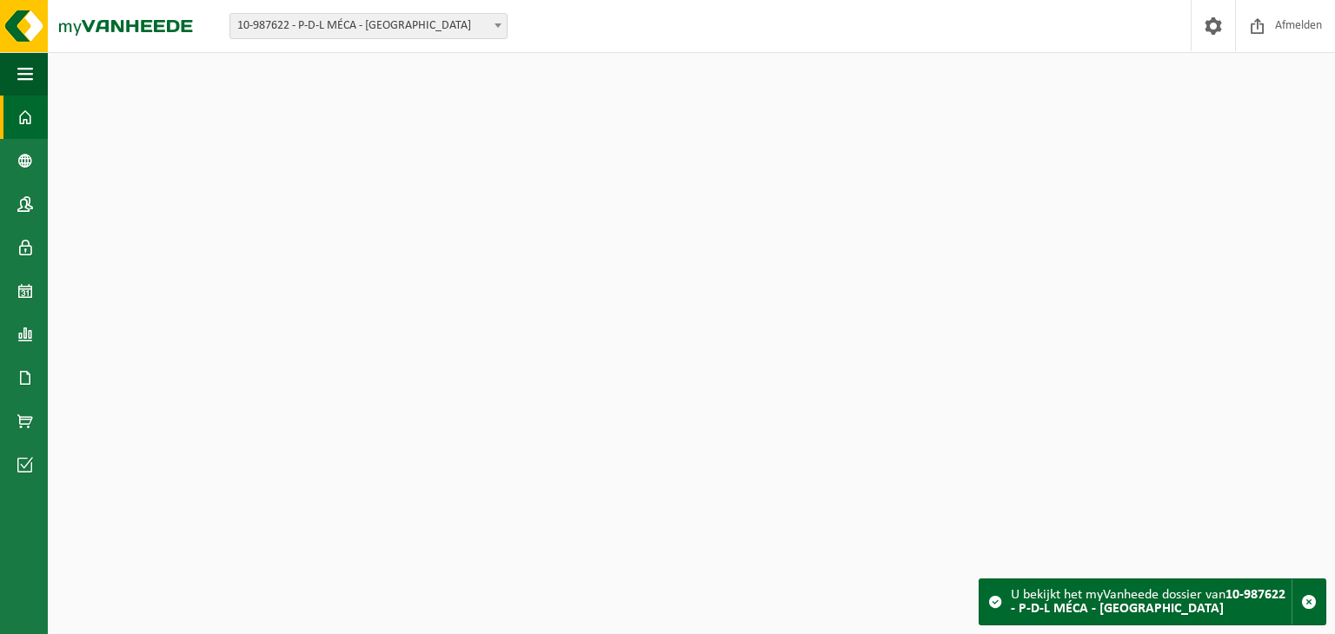
click at [401, 37] on span "10-987622 - P-D-L MÉCA - [GEOGRAPHIC_DATA]" at bounding box center [368, 26] width 276 height 24
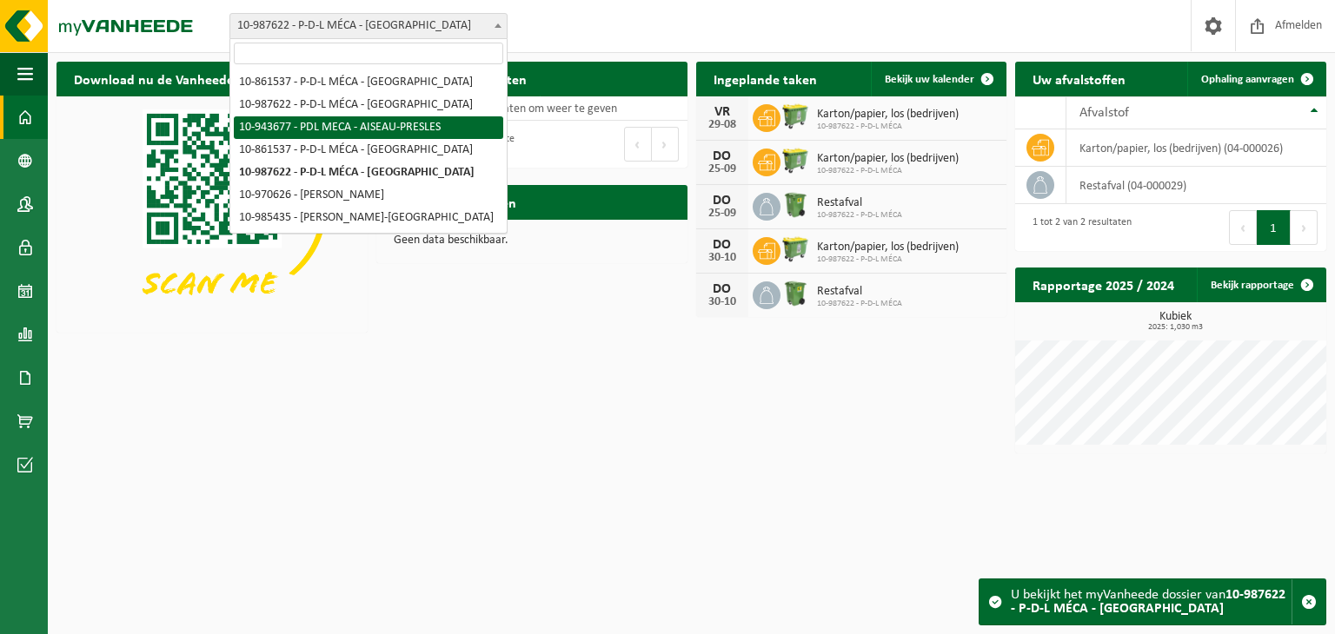
select select "140404"
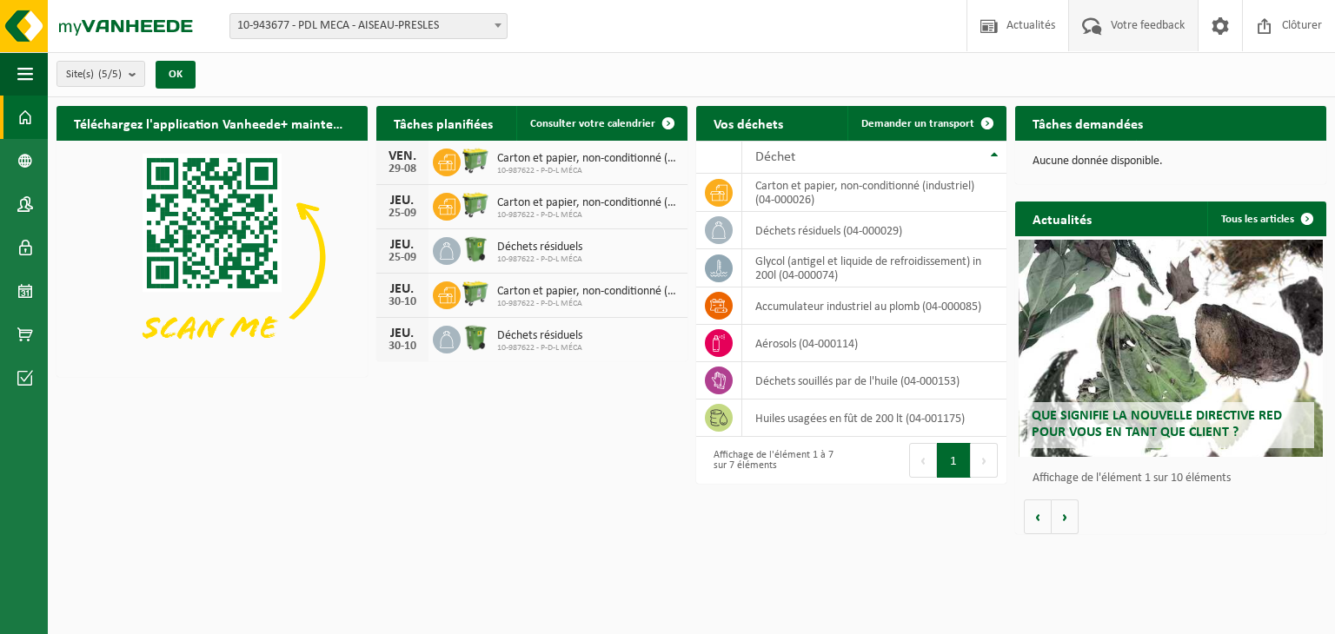
click at [1144, 14] on span "Votre feedback" at bounding box center [1147, 25] width 83 height 51
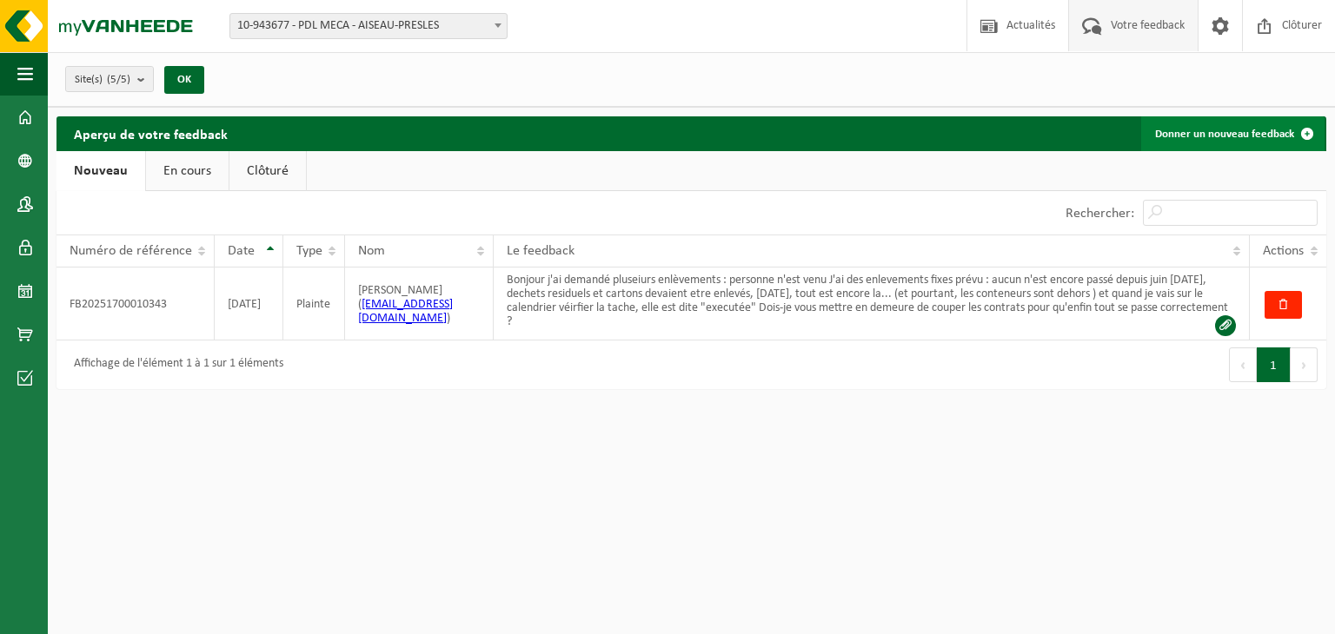
click at [1226, 130] on link "Donner un nouveau feedback" at bounding box center [1232, 133] width 183 height 35
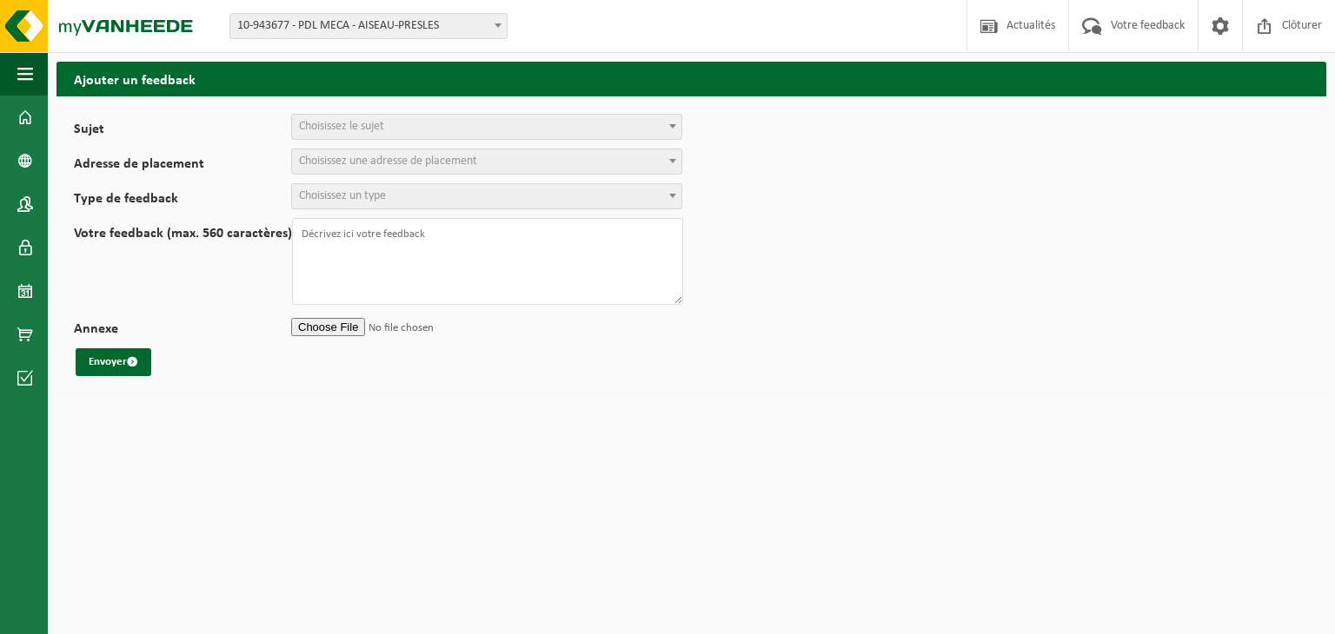
select select
click at [395, 129] on span "Choisissez le sujet" at bounding box center [486, 127] width 389 height 24
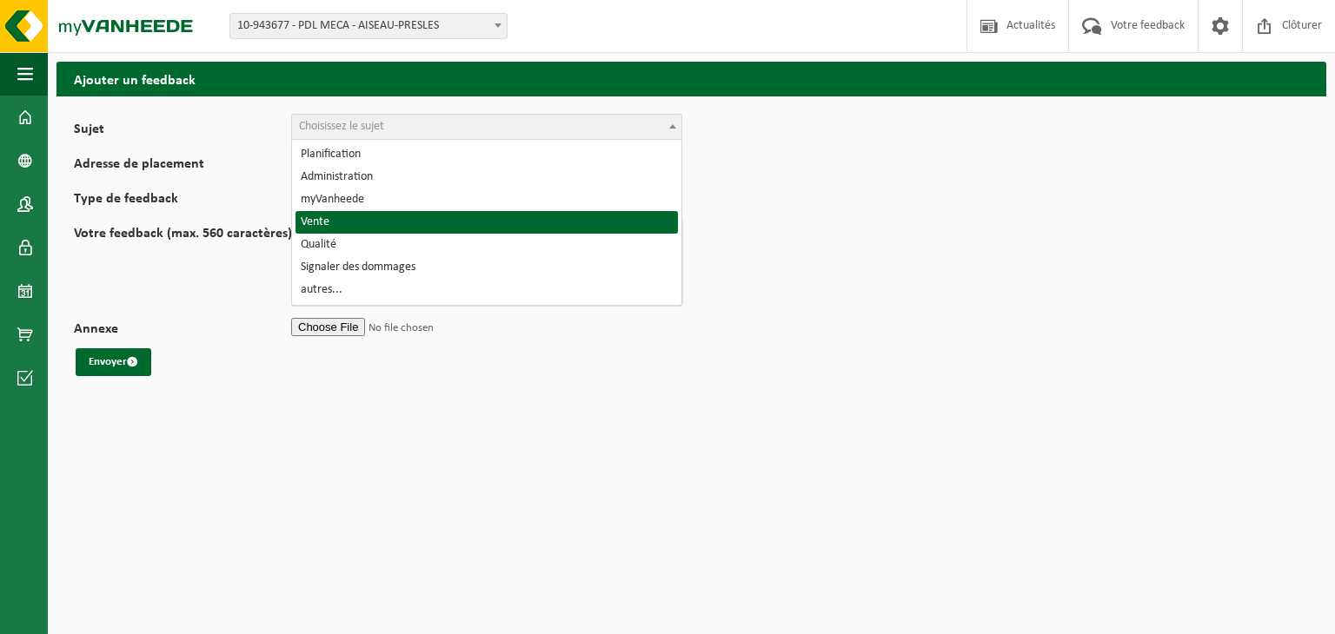
select select "19"
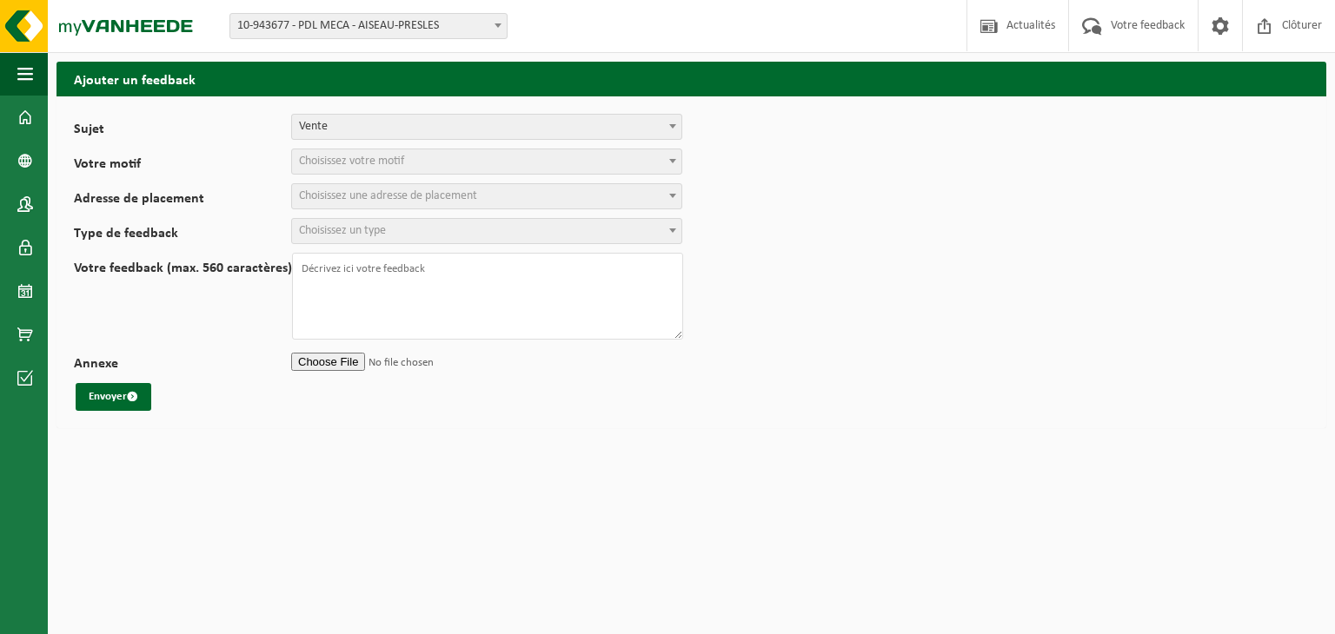
select select
click at [395, 157] on span "Choisissez votre motif" at bounding box center [351, 161] width 105 height 13
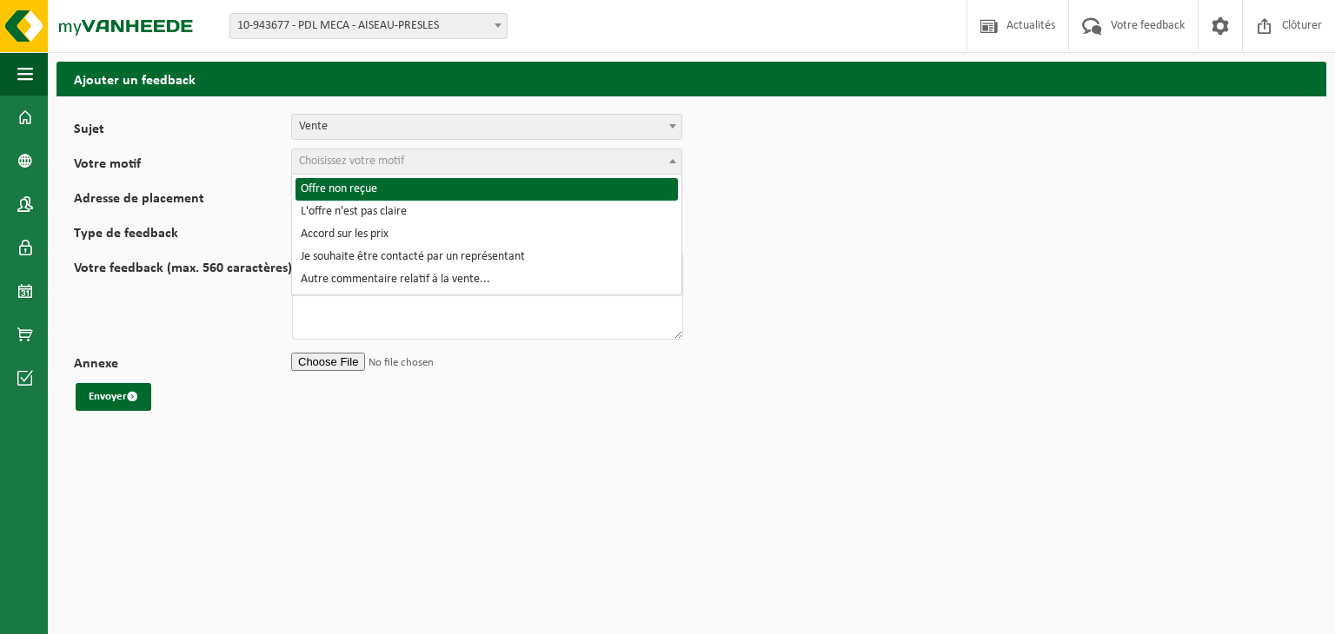
click at [382, 134] on span "Vente" at bounding box center [486, 127] width 389 height 24
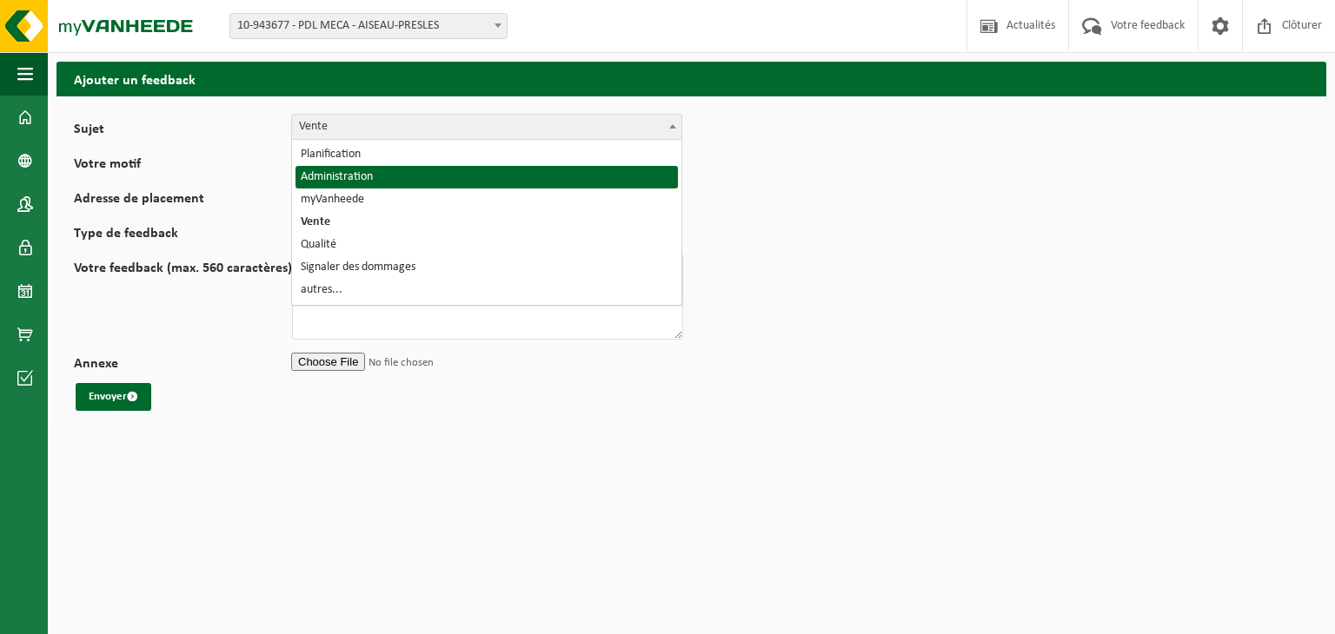
select select "7"
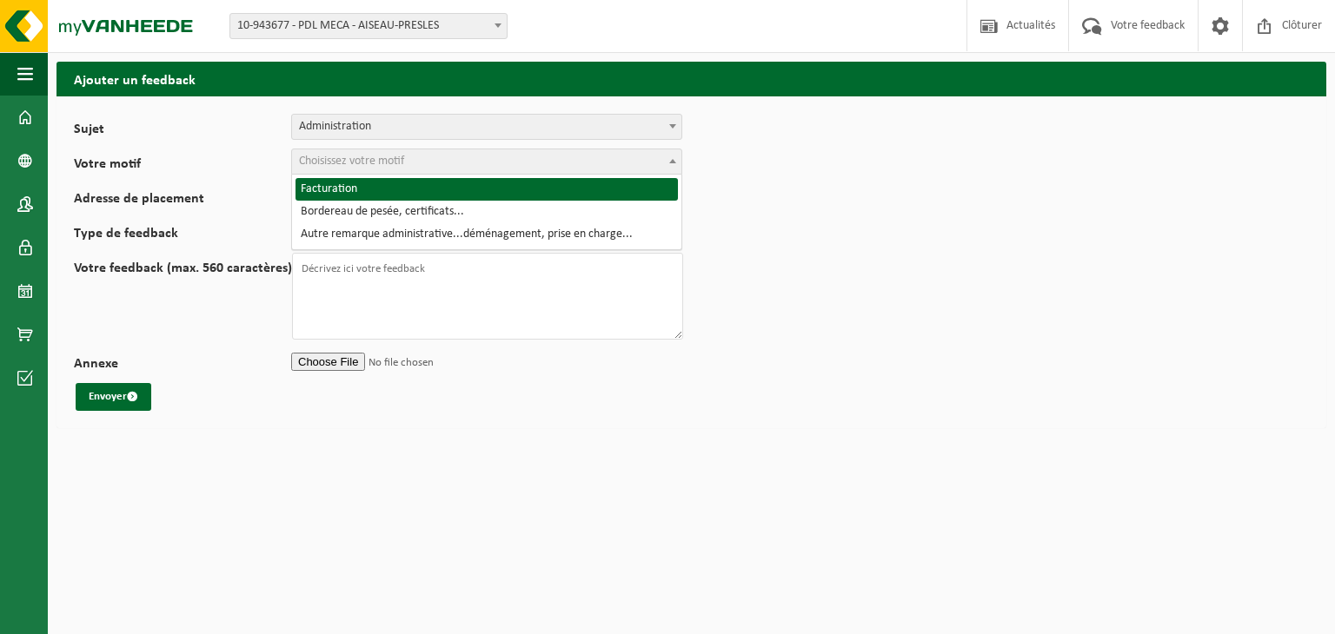
click at [373, 168] on span "Choisissez votre motif" at bounding box center [351, 161] width 105 height 13
select select "8"
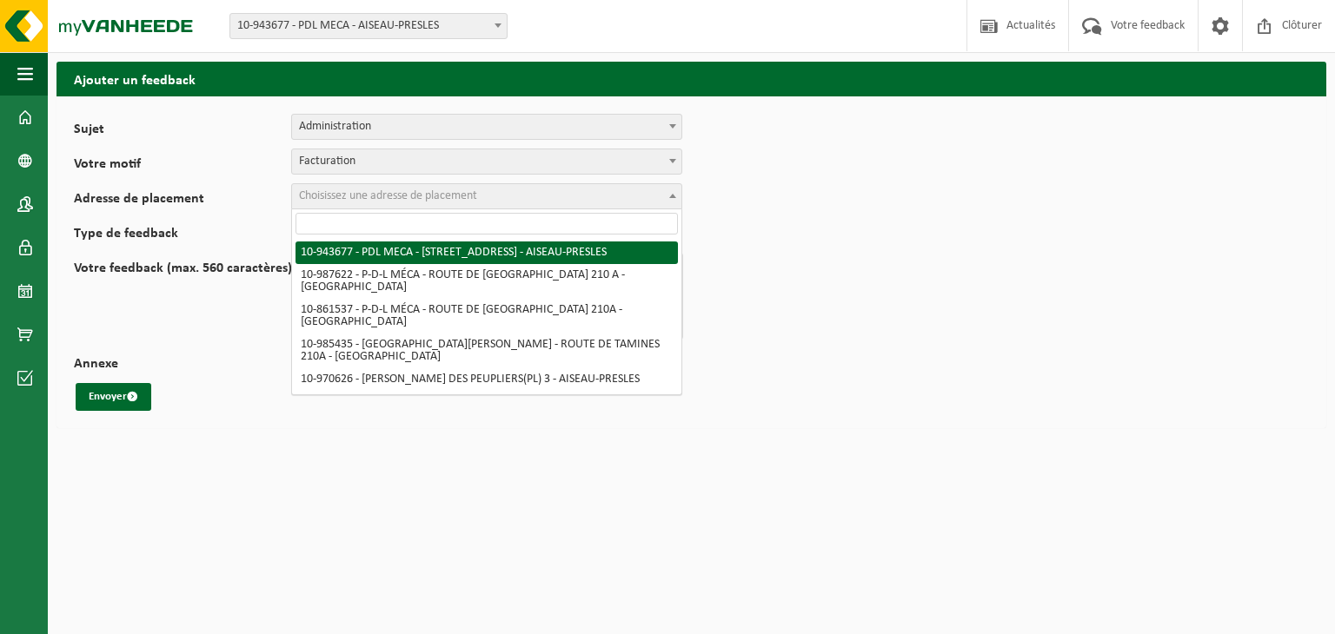
click at [379, 196] on span "Choisissez une adresse de placement" at bounding box center [388, 195] width 178 height 13
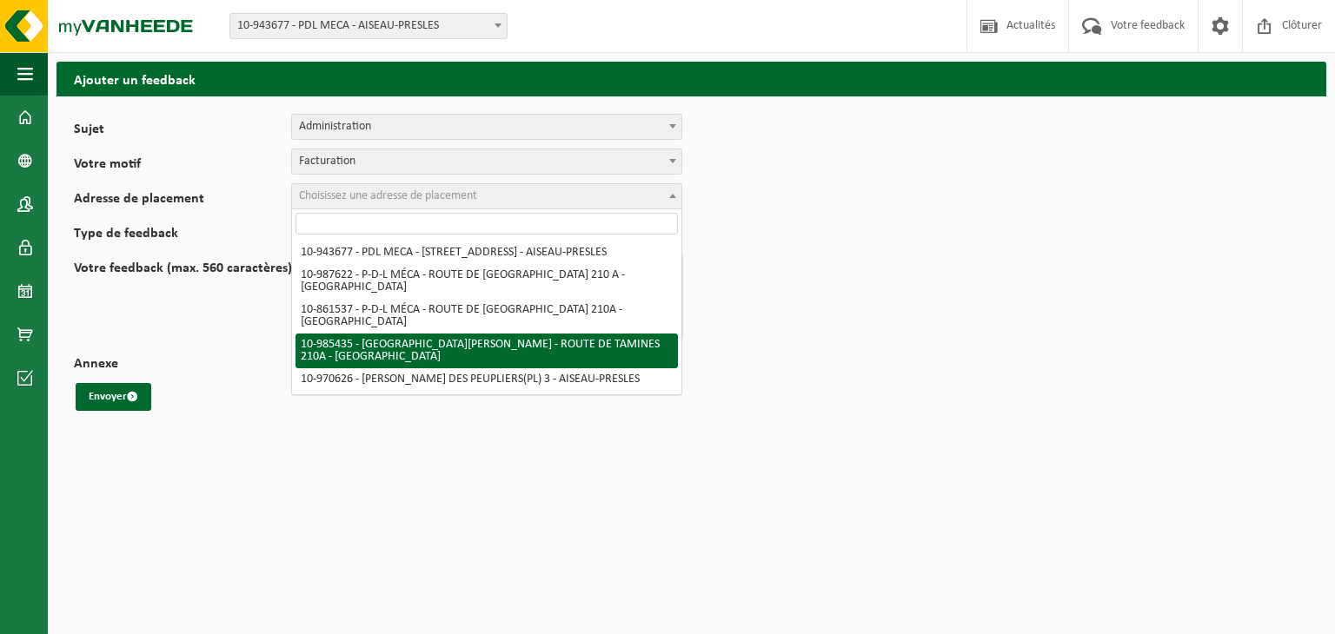
select select "165086"
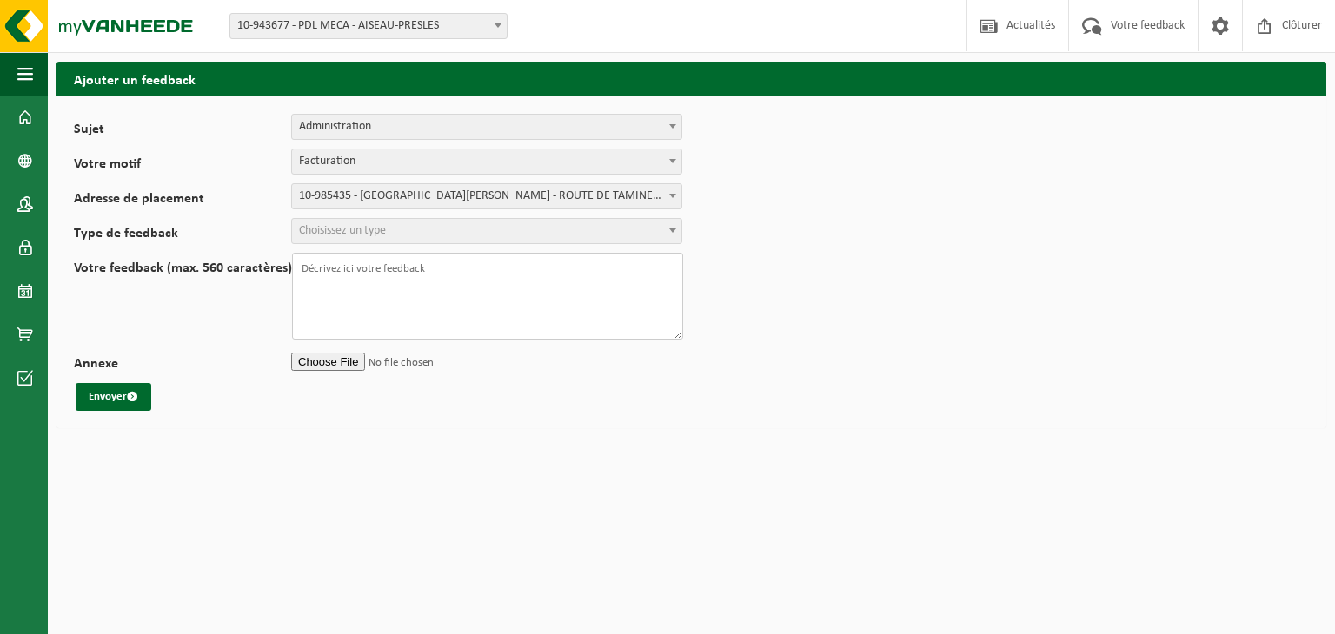
click at [413, 274] on textarea "Votre feedback (max. 560 caractères)" at bounding box center [487, 296] width 391 height 87
paste textarea "VF25-101706"
type textarea "J'ai recu la facture VF25-101706 mais je ne suis pas d accord. Il y a bien eu u…"
click at [132, 404] on button "Envoyer" at bounding box center [114, 397] width 76 height 28
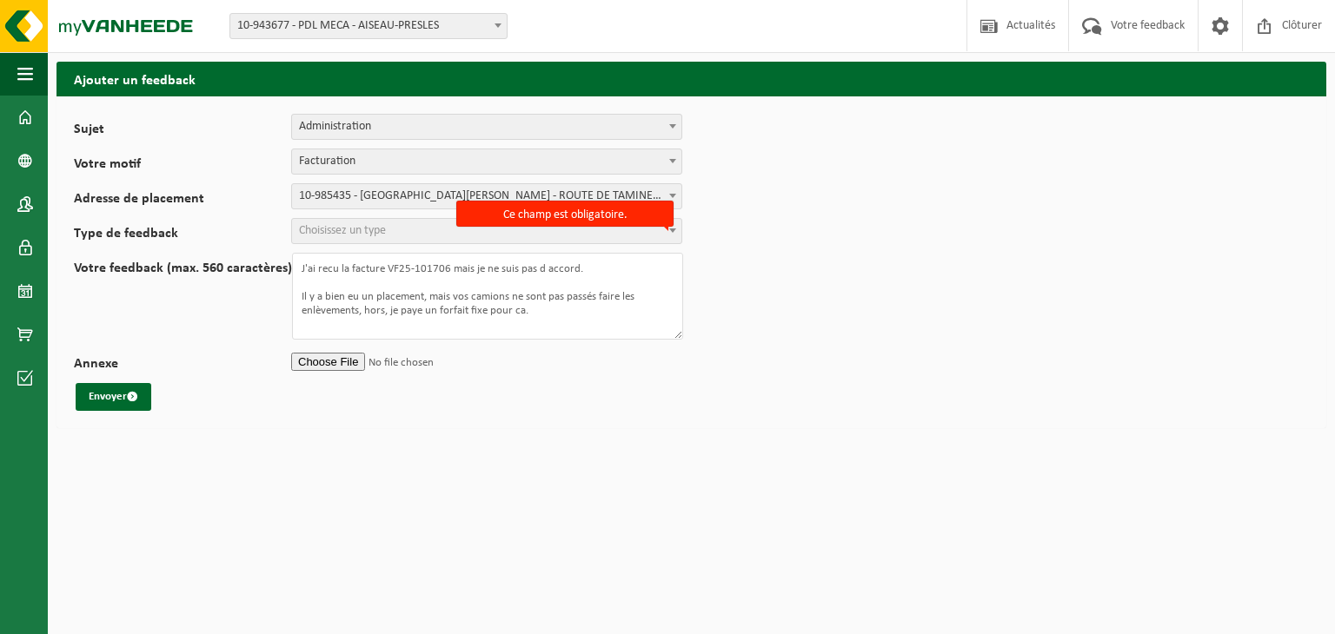
click at [356, 224] on span "Choisissez un type" at bounding box center [342, 230] width 87 height 13
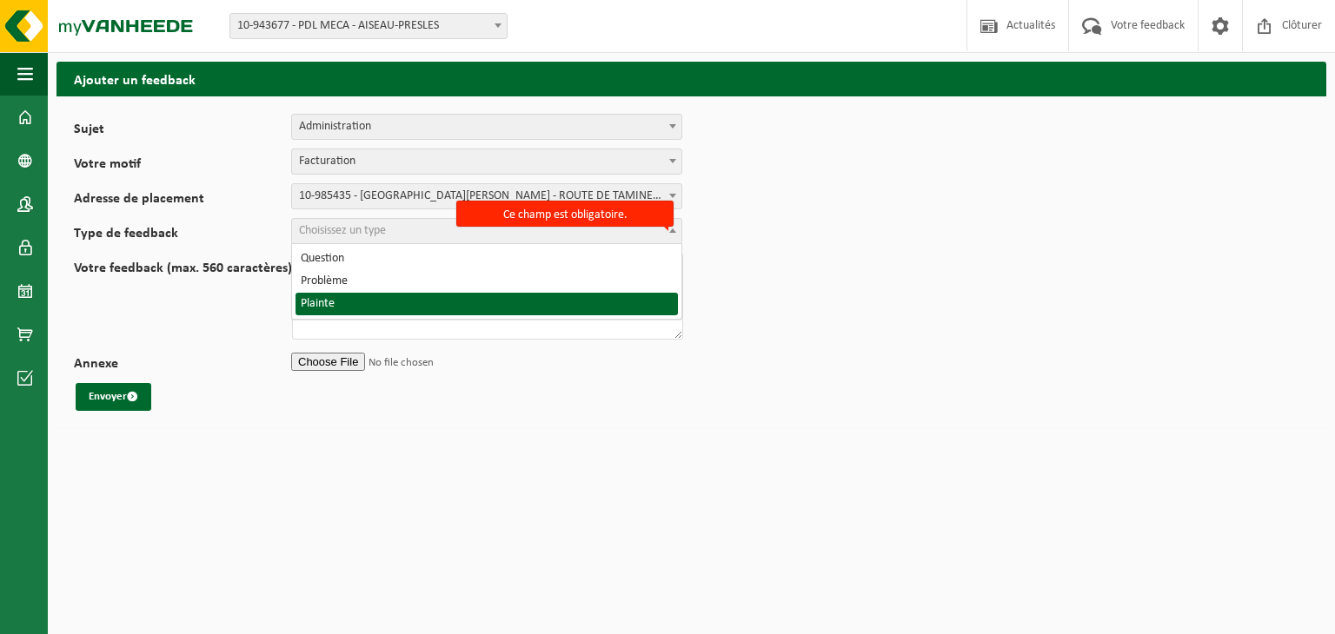
select select "COM"
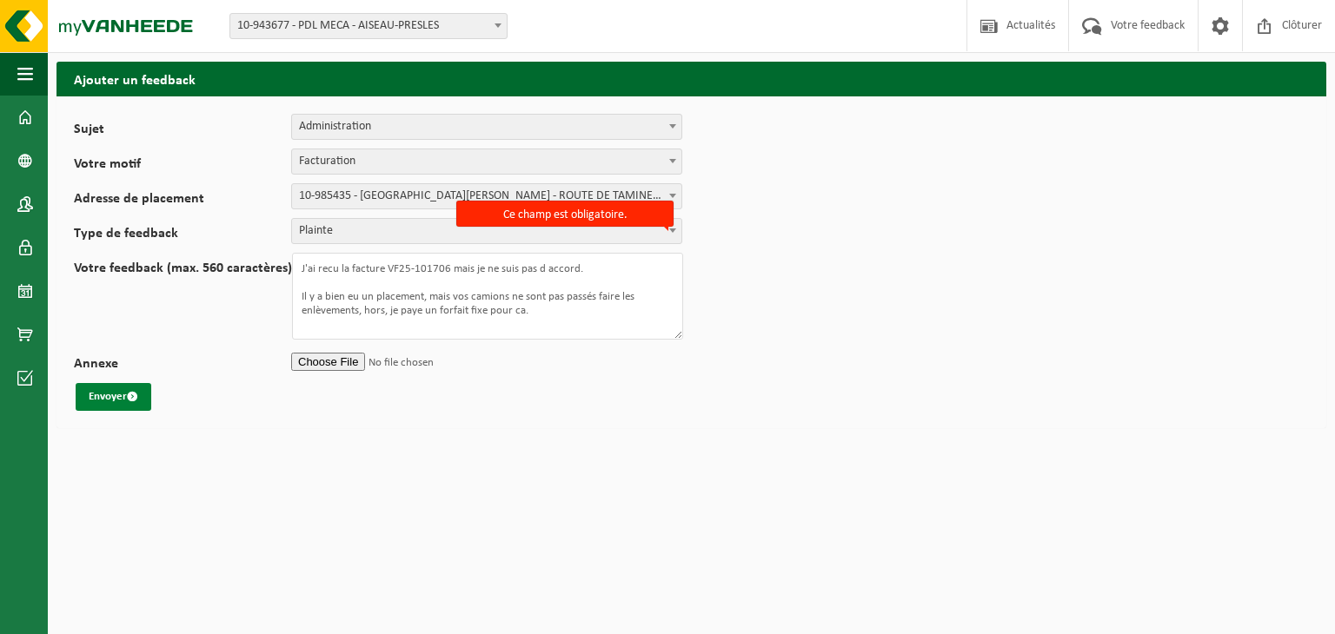
click at [133, 397] on span "submit" at bounding box center [132, 396] width 11 height 11
